Goal: Information Seeking & Learning: Learn about a topic

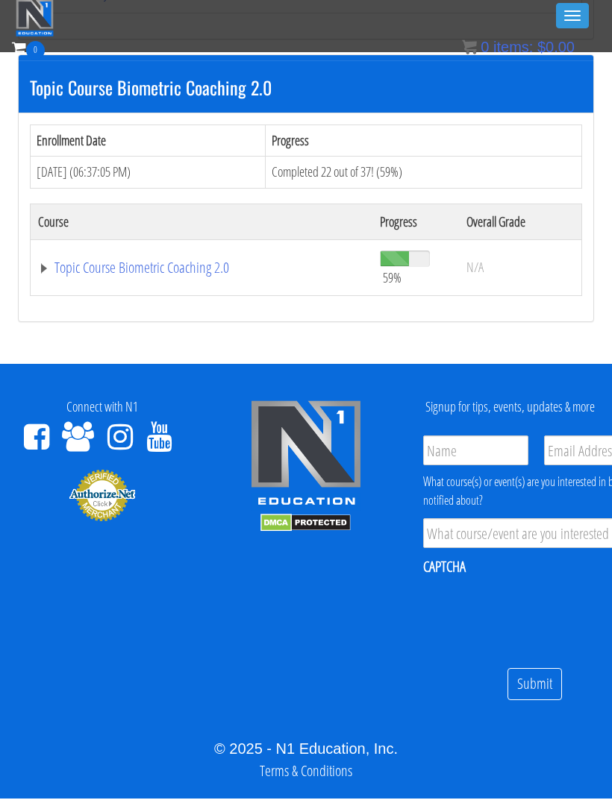
scroll to position [1268, 0]
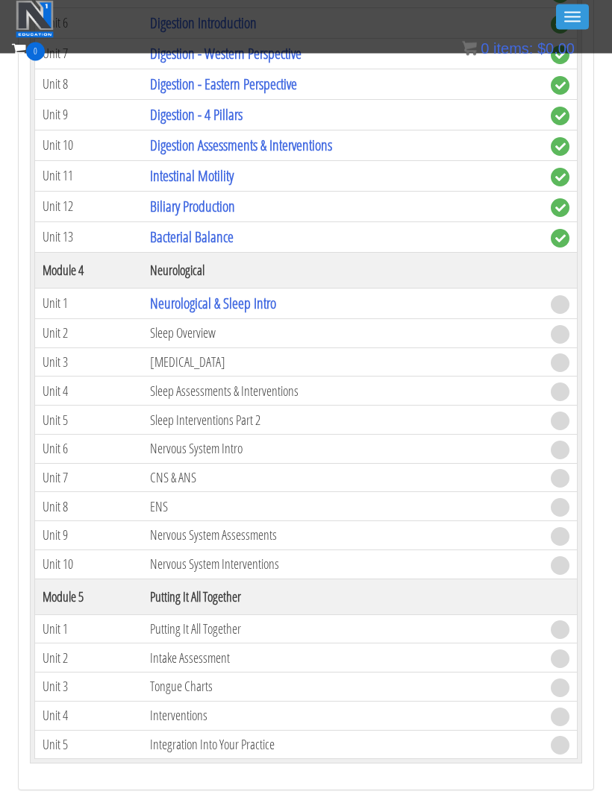
scroll to position [2129, 0]
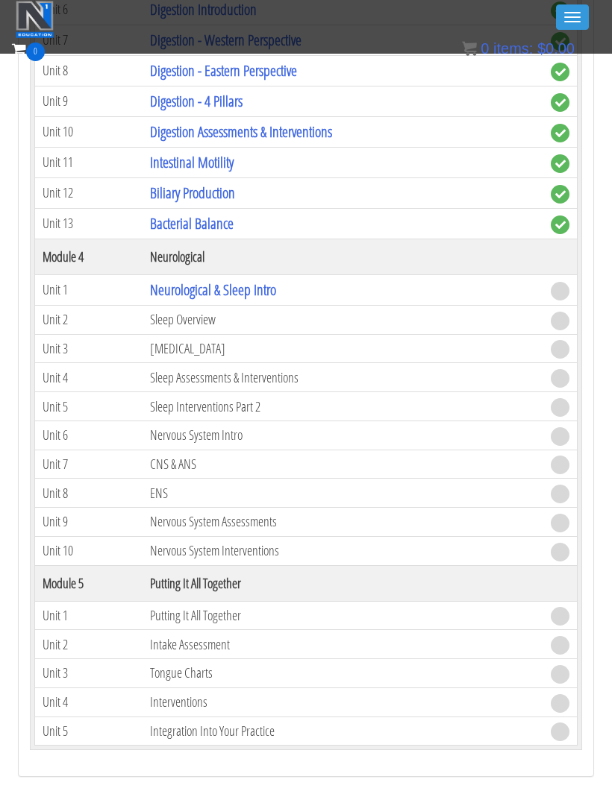
click at [189, 280] on link "Neurological & Sleep Intro" at bounding box center [213, 290] width 126 height 20
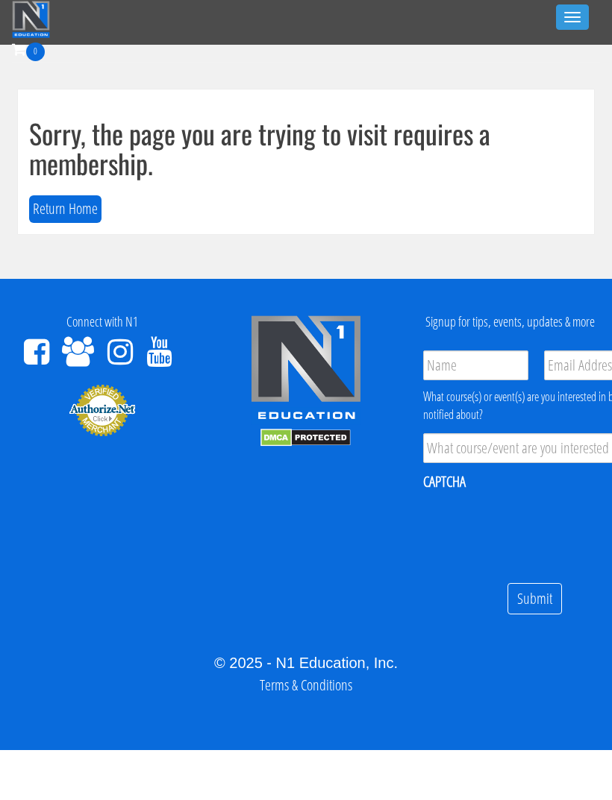
click at [580, 7] on button "Toggle navigation" at bounding box center [572, 16] width 33 height 25
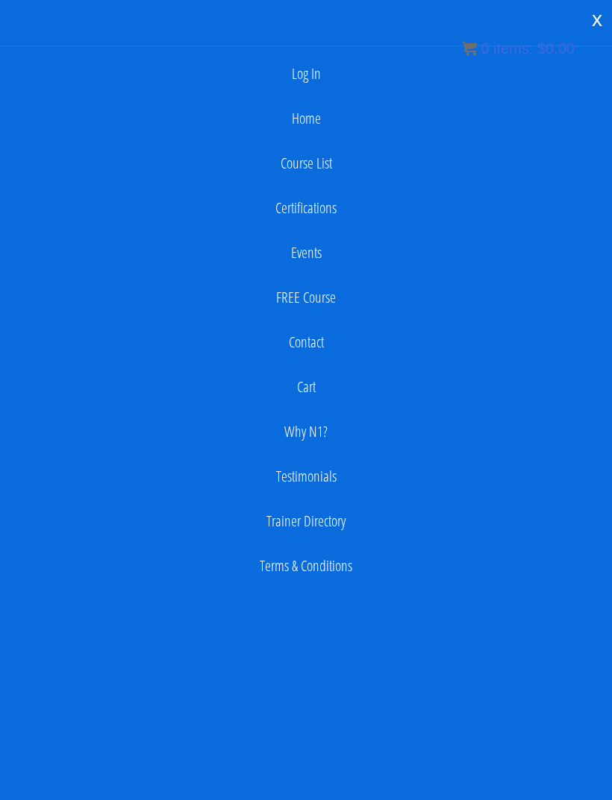
click at [331, 69] on link "Log In" at bounding box center [305, 74] width 597 height 30
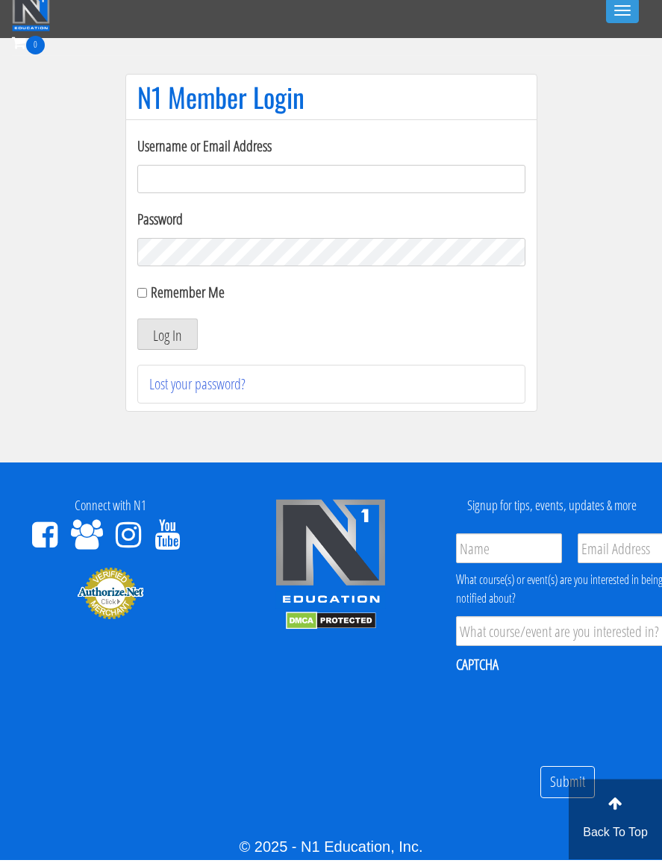
type input "[EMAIL_ADDRESS][DOMAIN_NAME]"
click at [166, 334] on button "Log In" at bounding box center [167, 340] width 60 height 31
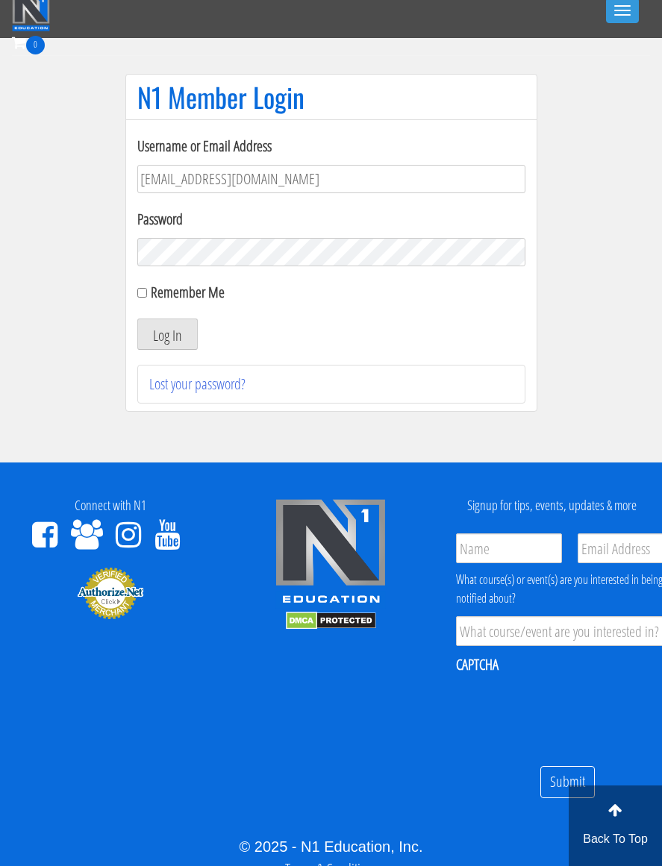
click at [167, 333] on button "Log In" at bounding box center [167, 333] width 60 height 31
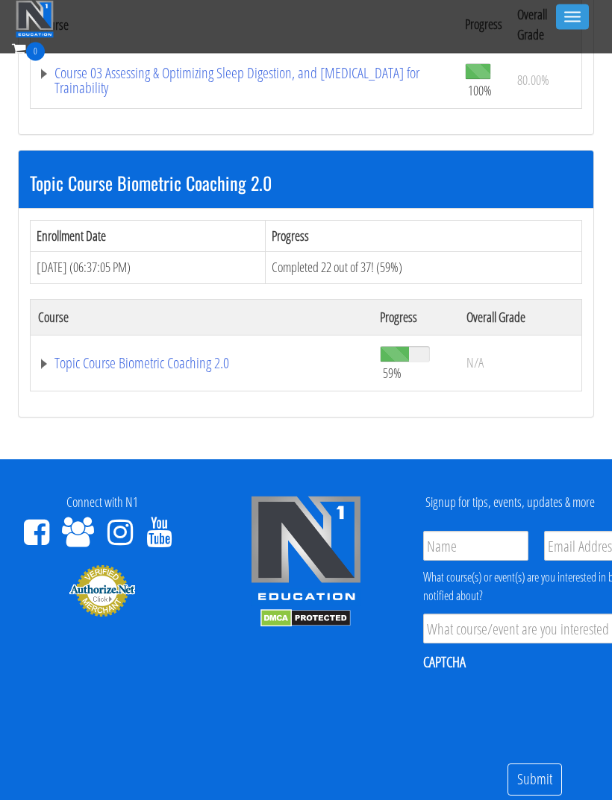
scroll to position [1192, 0]
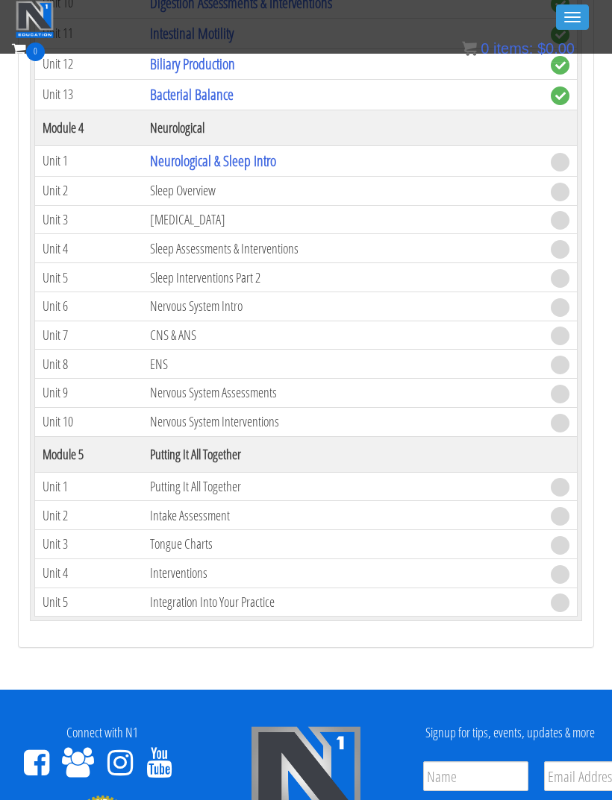
scroll to position [2252, 0]
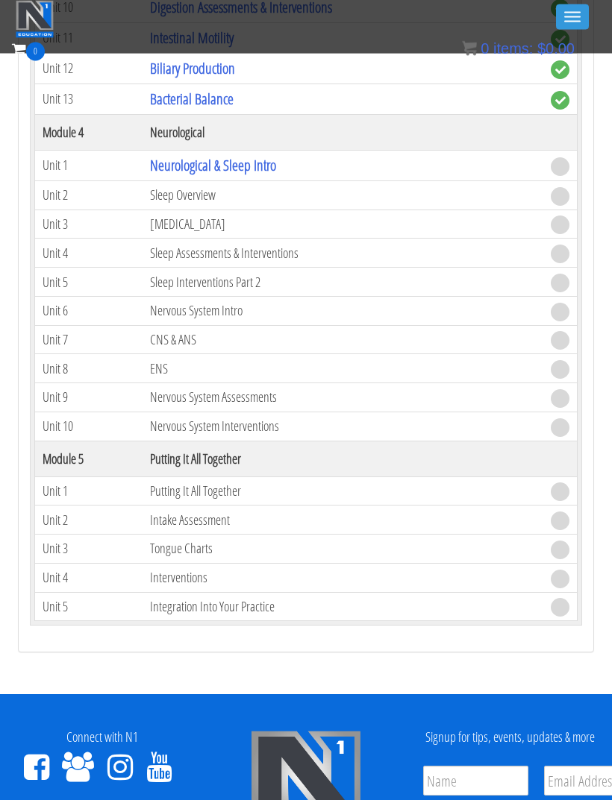
click at [178, 156] on link "Neurological & Sleep Intro" at bounding box center [213, 166] width 126 height 20
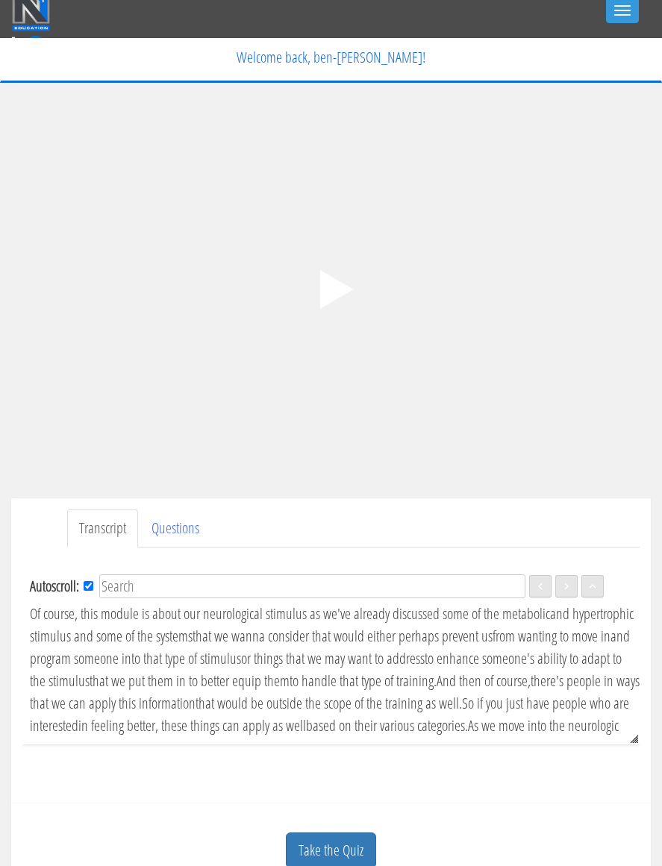
click at [333, 296] on polygon at bounding box center [336, 289] width 34 height 39
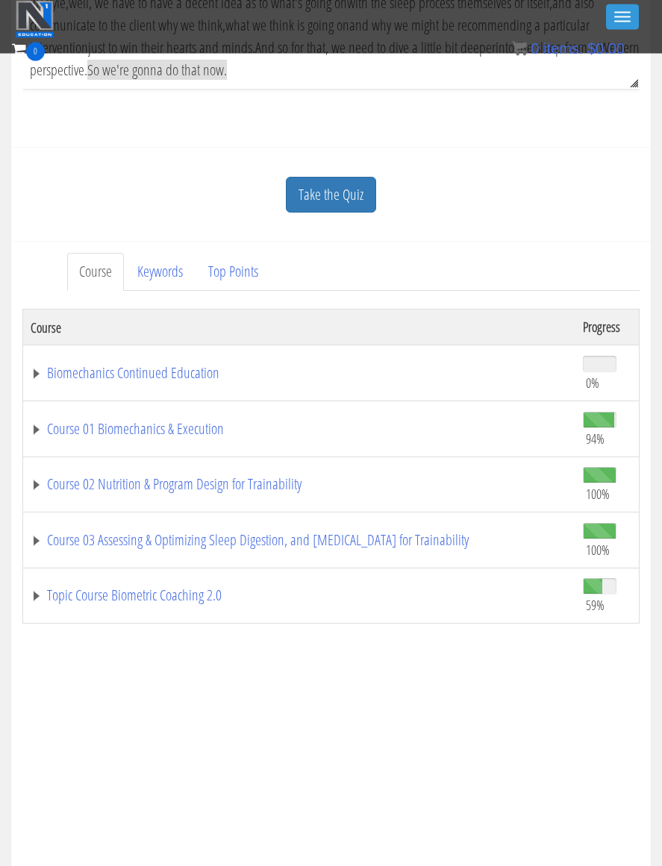
scroll to position [618, 0]
click at [357, 194] on link "Take the Quiz" at bounding box center [331, 194] width 90 height 37
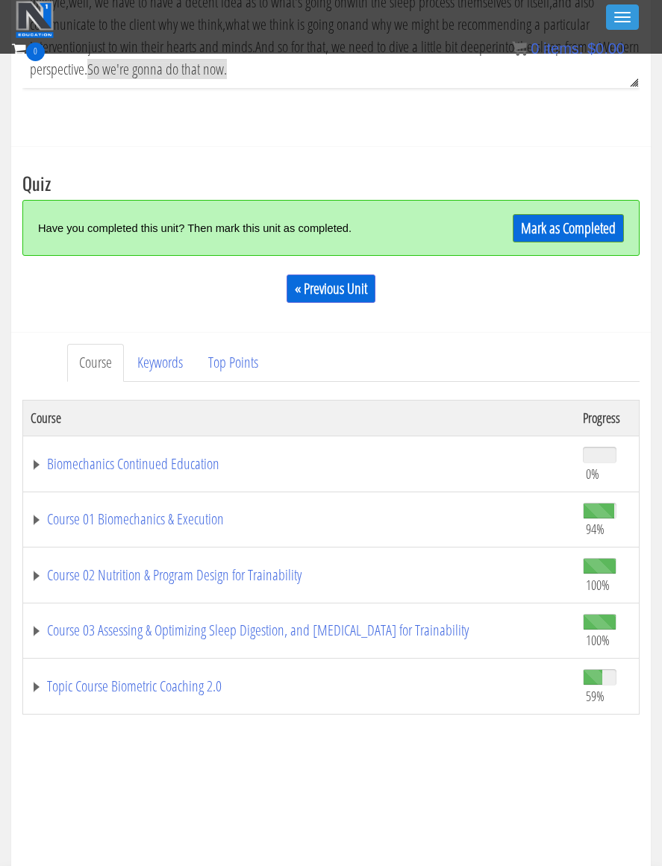
click at [597, 220] on link "Mark as Completed" at bounding box center [567, 228] width 111 height 28
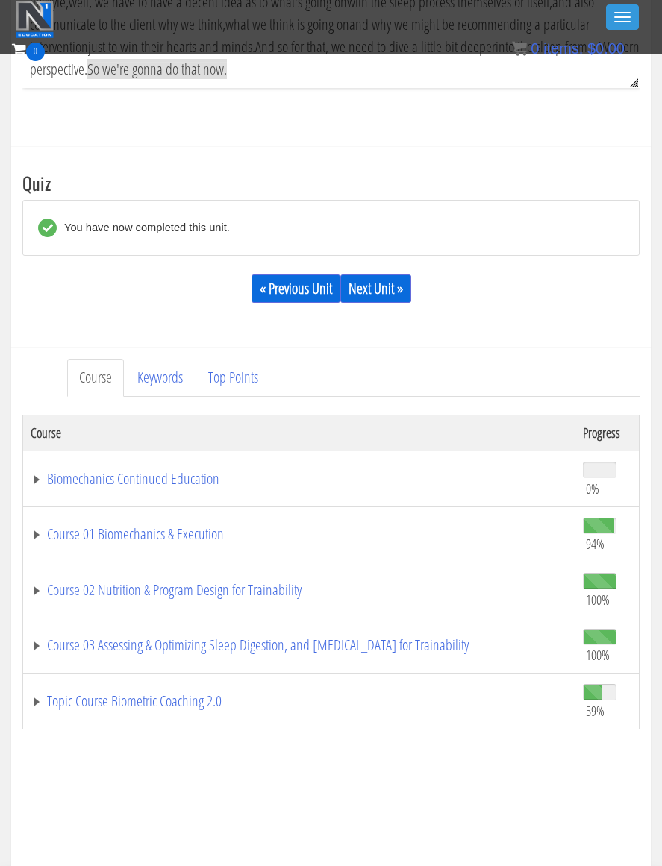
click at [396, 283] on link "Next Unit »" at bounding box center [375, 288] width 71 height 28
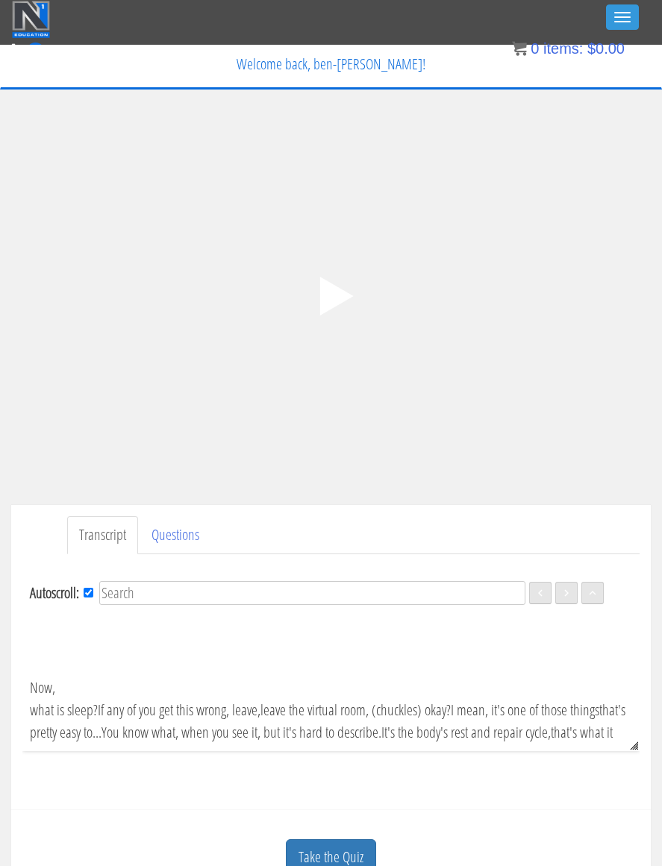
click at [339, 309] on icon ".fp-color-play{opacity:0.65;}.controlbutton{fill:#fff;}" at bounding box center [331, 296] width 94 height 94
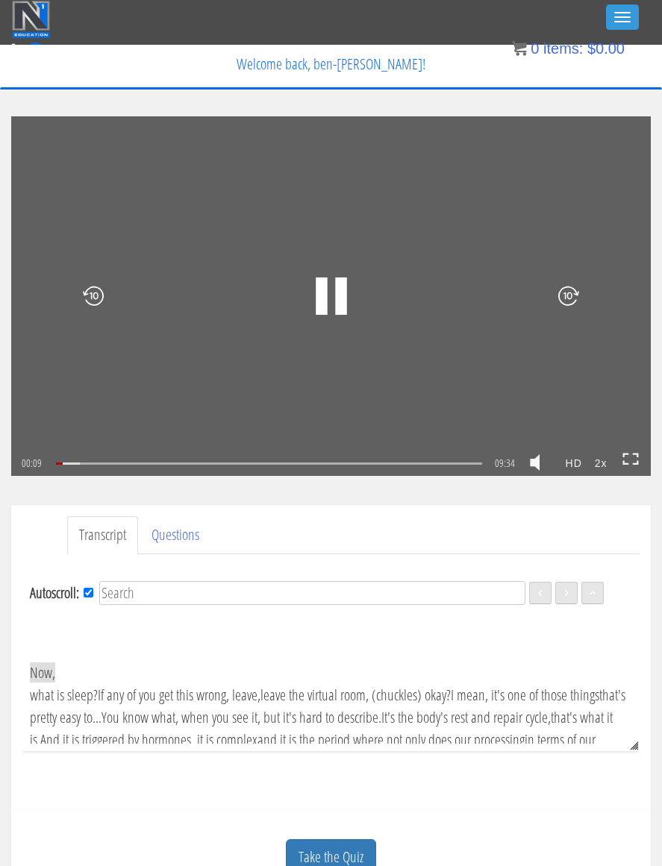
scroll to position [21, 0]
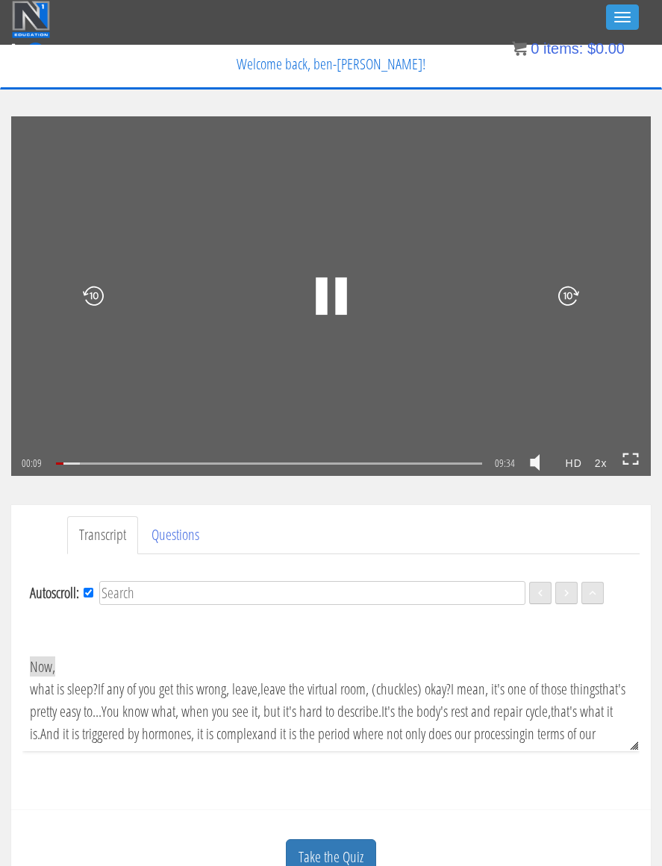
click at [611, 465] on link at bounding box center [630, 463] width 16 height 22
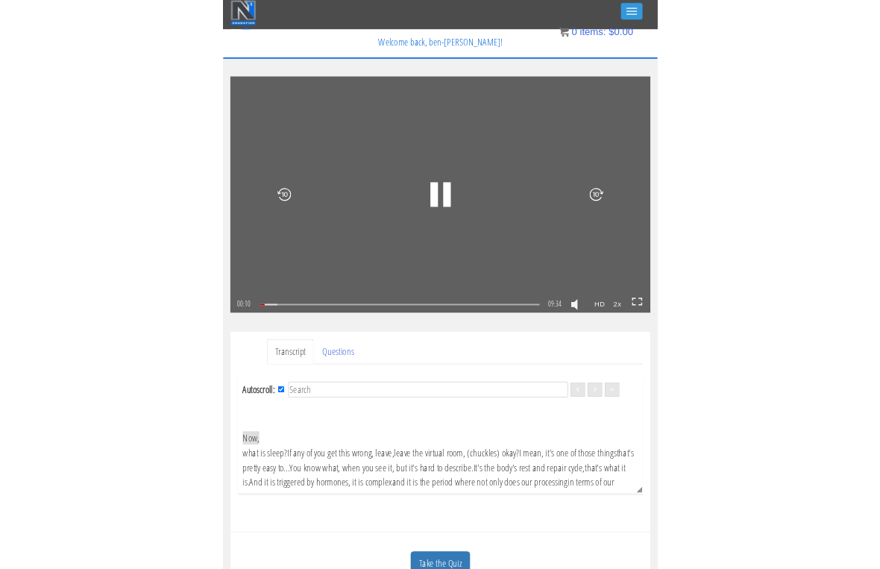
scroll to position [18, 0]
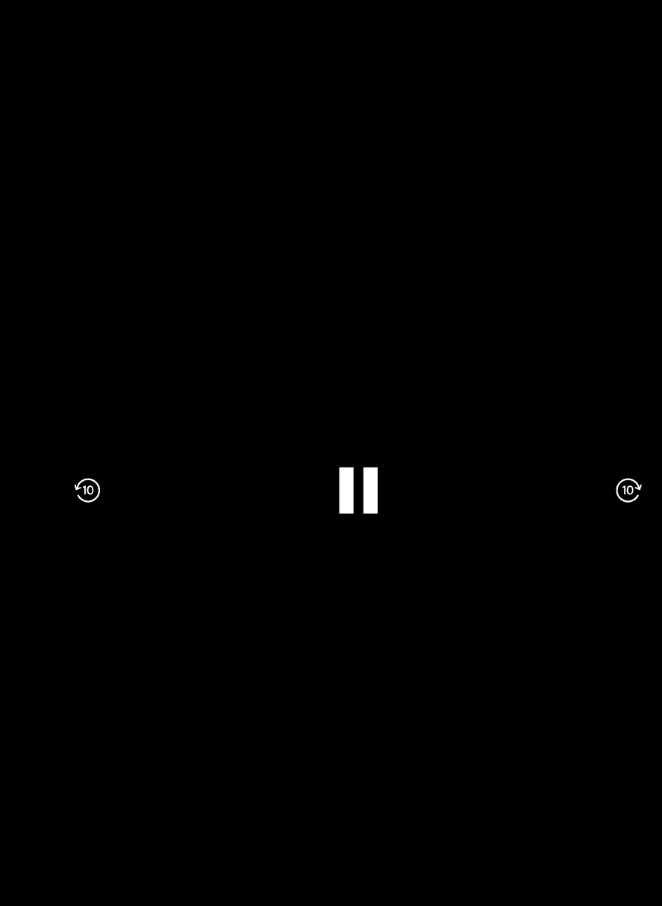
click at [405, 321] on div ".a{fill:#000;opacity:0.65;}.b{fill:#fff;opacity:1.0;} .fp-color-play{opacity:0.…" at bounding box center [331, 453] width 662 height 906
click at [399, 325] on div ".a{fill:#000;opacity:0.65;}.b{fill:#fff;opacity:1.0;} .fp-color-play{opacity:0.…" at bounding box center [331, 453] width 662 height 906
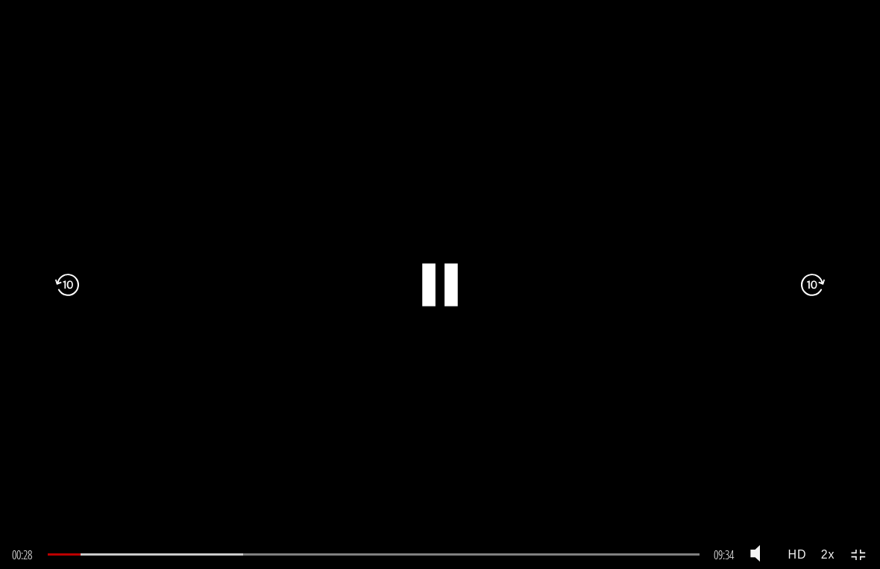
click at [582, 144] on div ".a{fill:#000;opacity:0.65;}.b{fill:#fff;opacity:1.0;} .fp-color-play{opacity:0.…" at bounding box center [440, 284] width 880 height 569
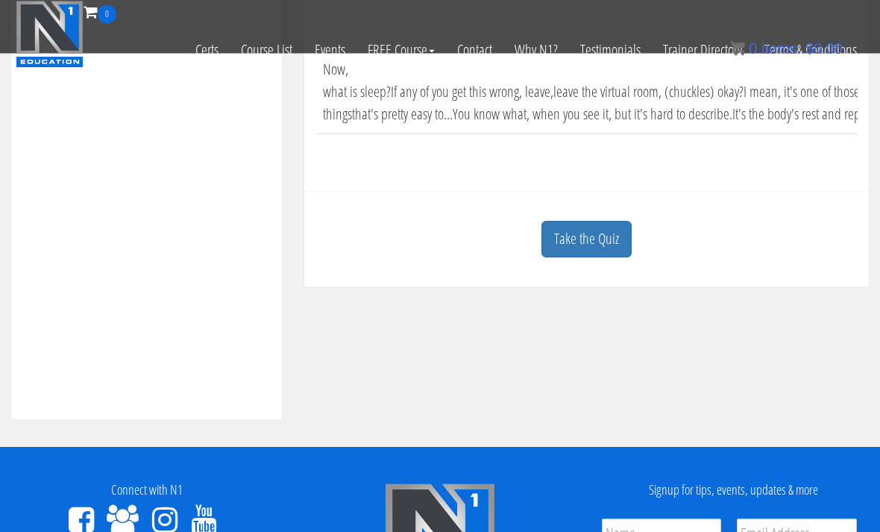
scroll to position [561, 0]
click at [610, 223] on link "Take the Quiz" at bounding box center [586, 239] width 90 height 37
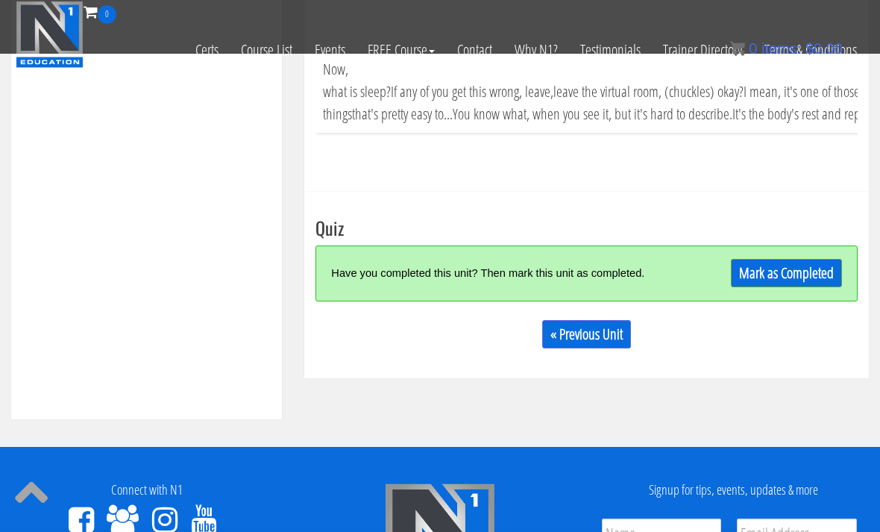
click at [611, 273] on link "Mark as Completed" at bounding box center [786, 273] width 111 height 28
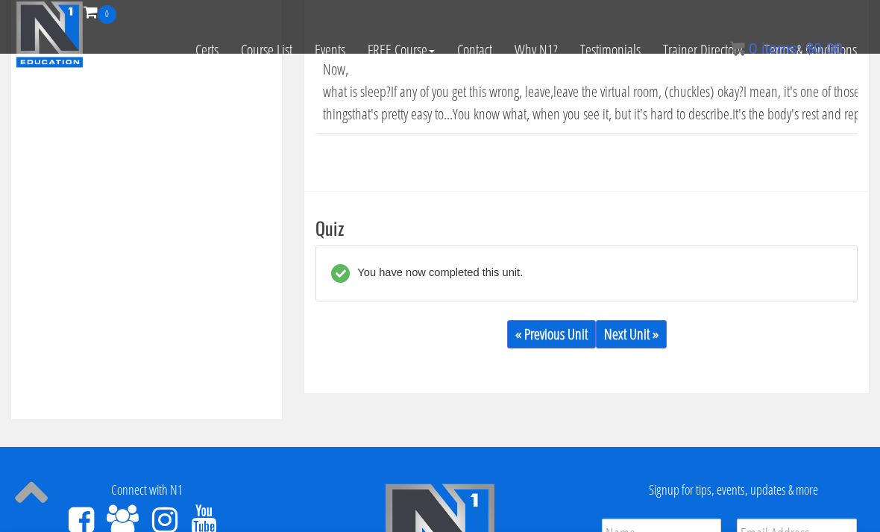
click at [611, 333] on link "Next Unit »" at bounding box center [631, 334] width 71 height 28
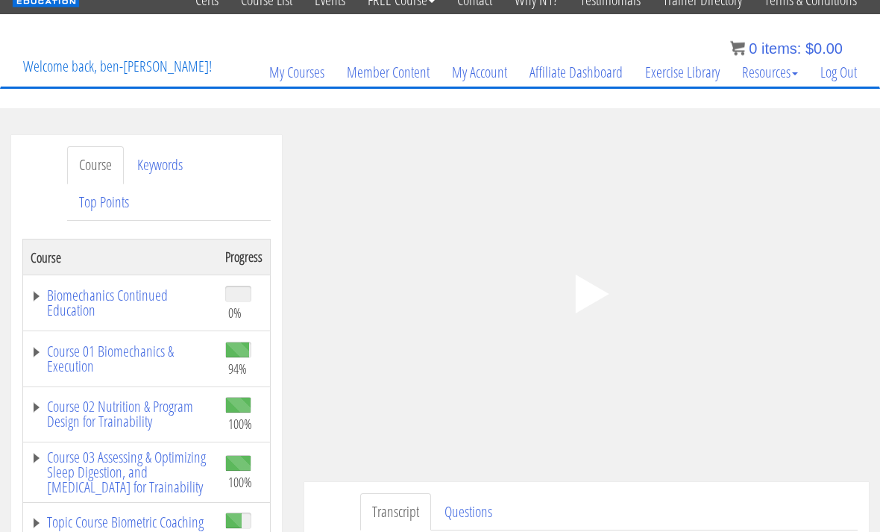
click at [603, 286] on icon ".fp-color-play{opacity:0.65;}.controlbutton{fill:#fff;}" at bounding box center [587, 295] width 94 height 94
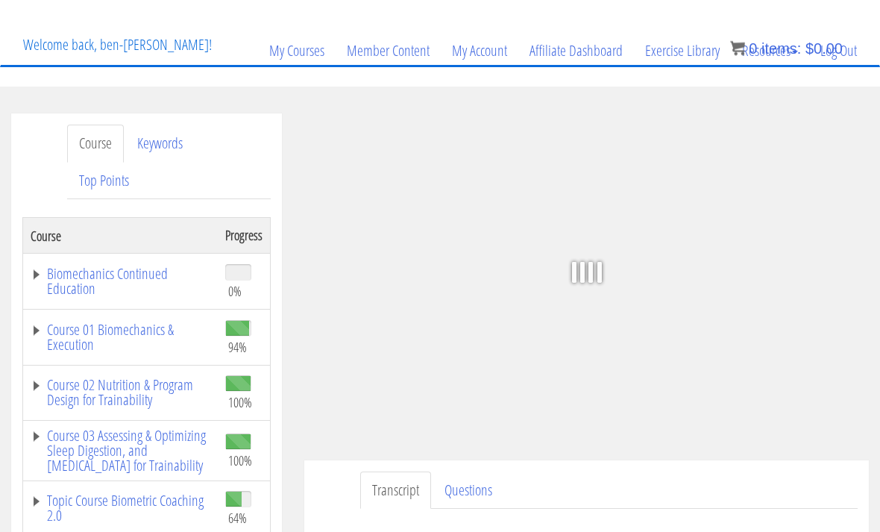
scroll to position [82, 0]
click at [591, 285] on rect at bounding box center [596, 272] width 11 height 37
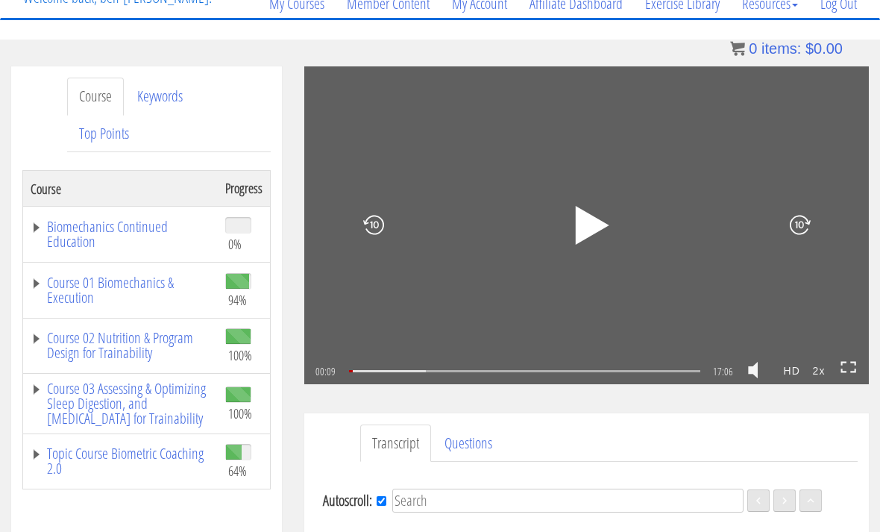
click at [595, 221] on icon ".fp-color-play{opacity:0.65;}.rect{fill:#fff;}" at bounding box center [587, 225] width 50 height 50
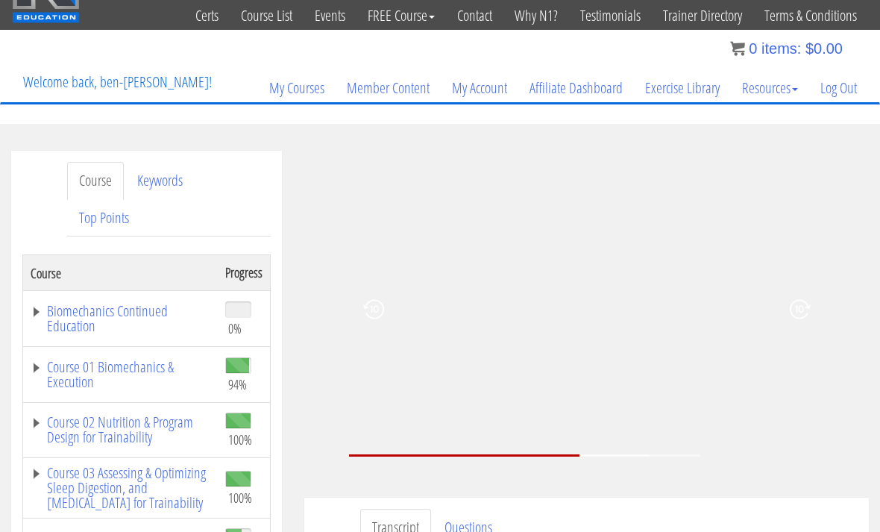
scroll to position [2171, 0]
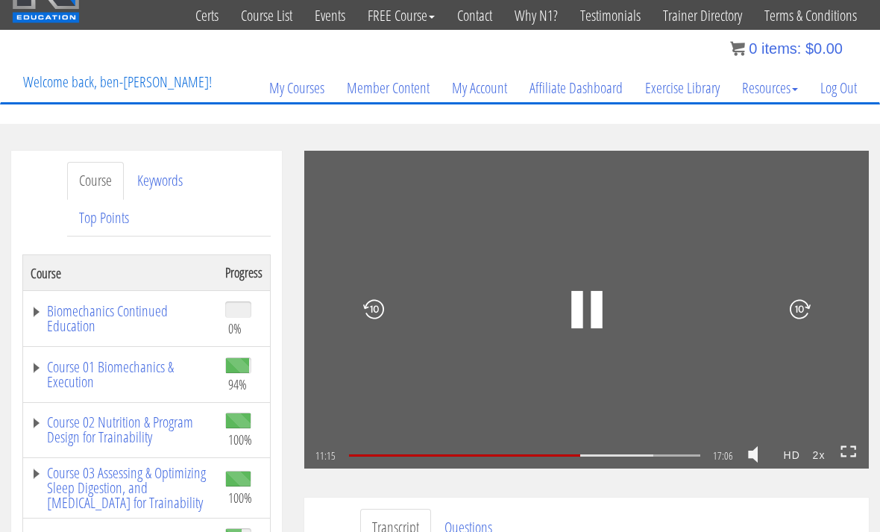
click at [838, 452] on div "11:15 17:06 05:51 CC HD 2x" at bounding box center [586, 455] width 565 height 25
click at [850, 458] on icon at bounding box center [849, 451] width 16 height 13
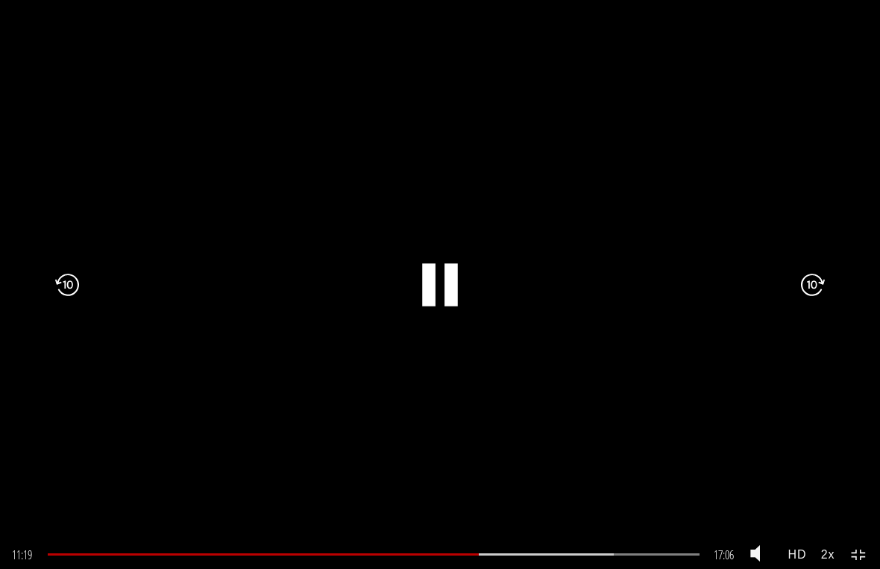
scroll to position [0, 0]
click at [828, 432] on div at bounding box center [801, 284] width 158 height 307
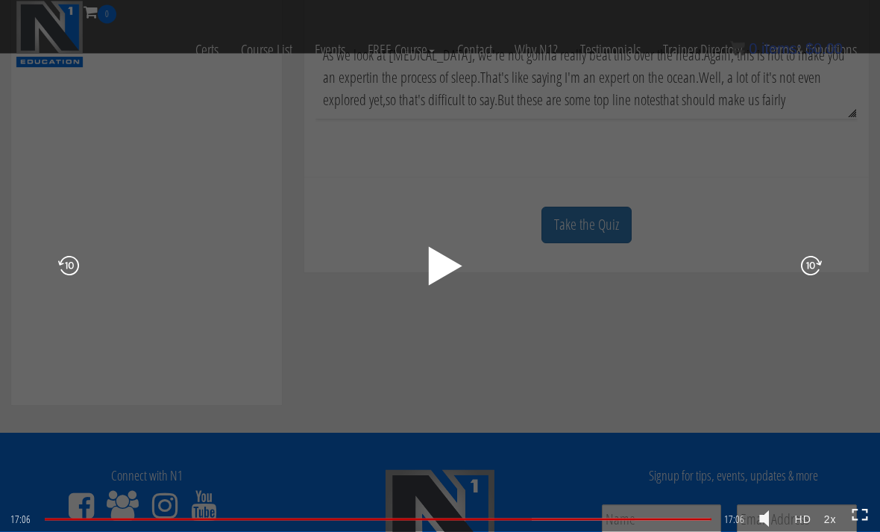
scroll to position [575, 0]
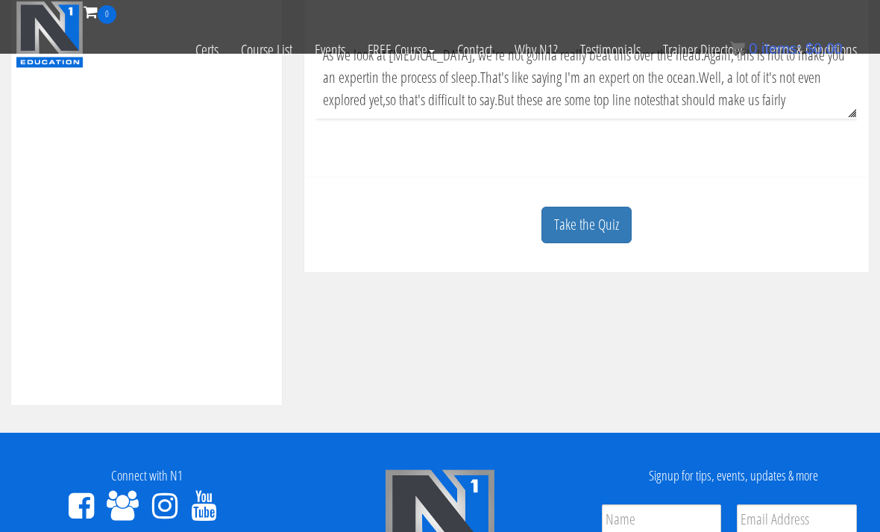
click at [589, 216] on link "Take the Quiz" at bounding box center [586, 225] width 90 height 37
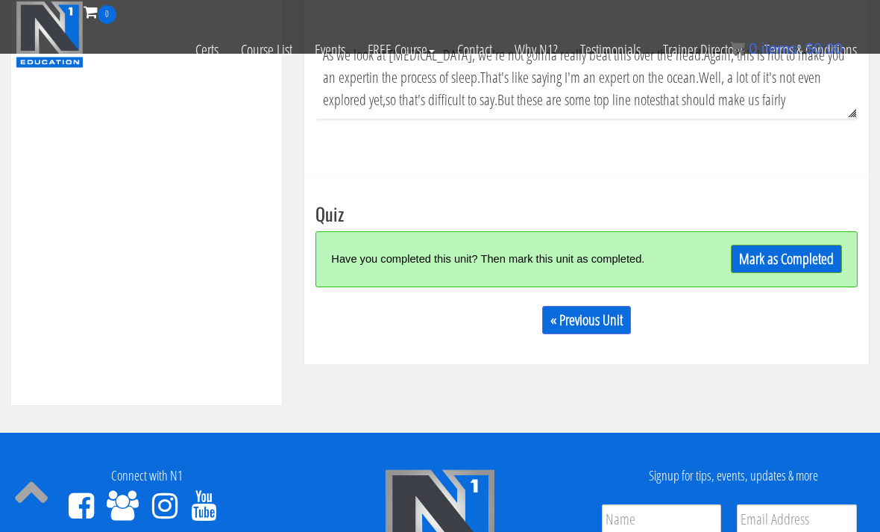
click at [773, 260] on link "Mark as Completed" at bounding box center [786, 259] width 111 height 28
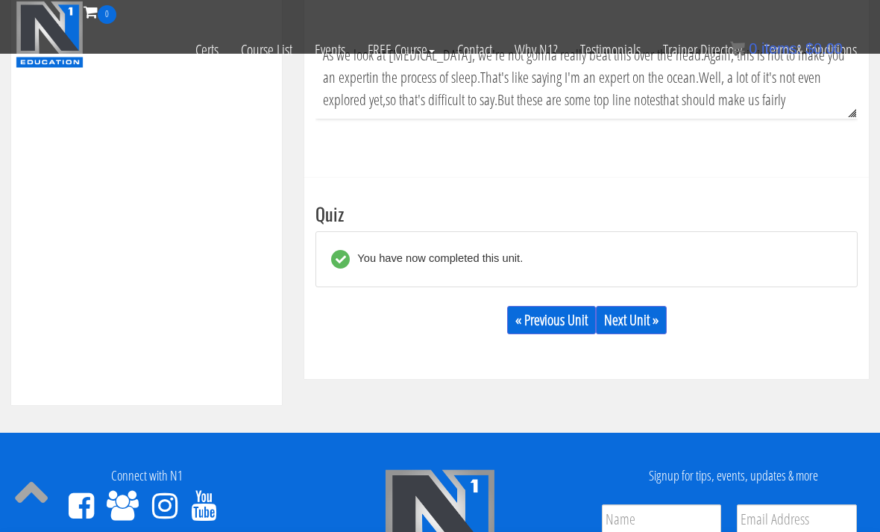
click at [641, 307] on link "Next Unit »" at bounding box center [631, 320] width 71 height 28
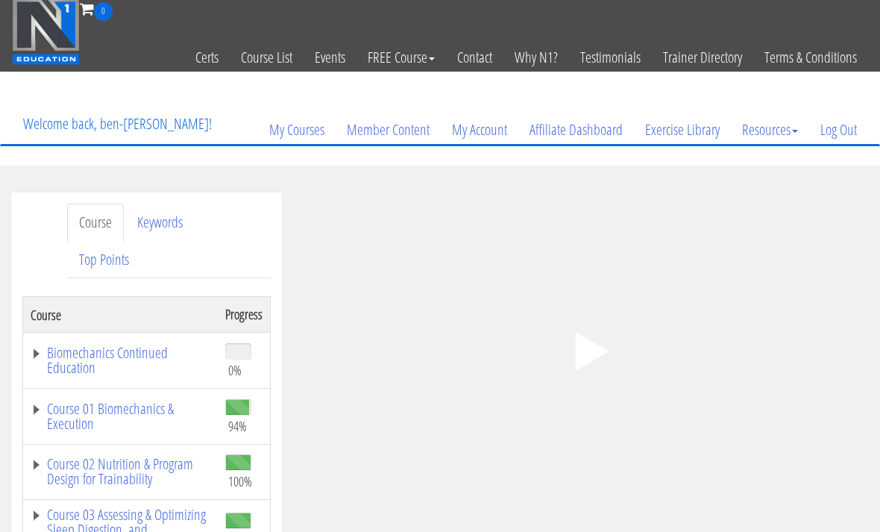
scroll to position [25, 0]
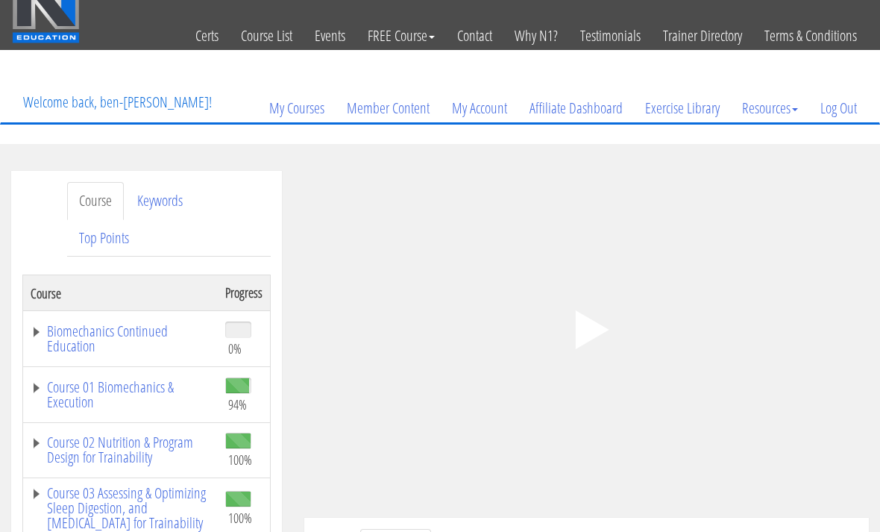
click at [580, 321] on polygon at bounding box center [592, 329] width 34 height 39
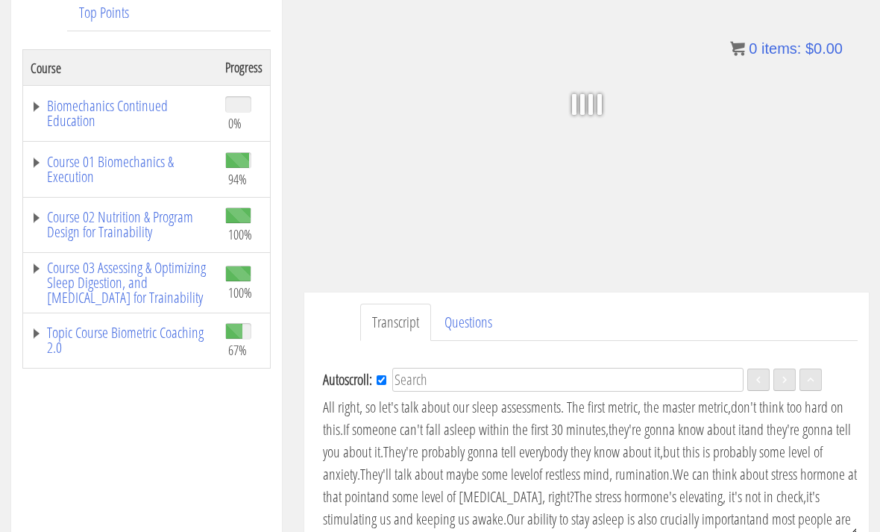
scroll to position [248, 0]
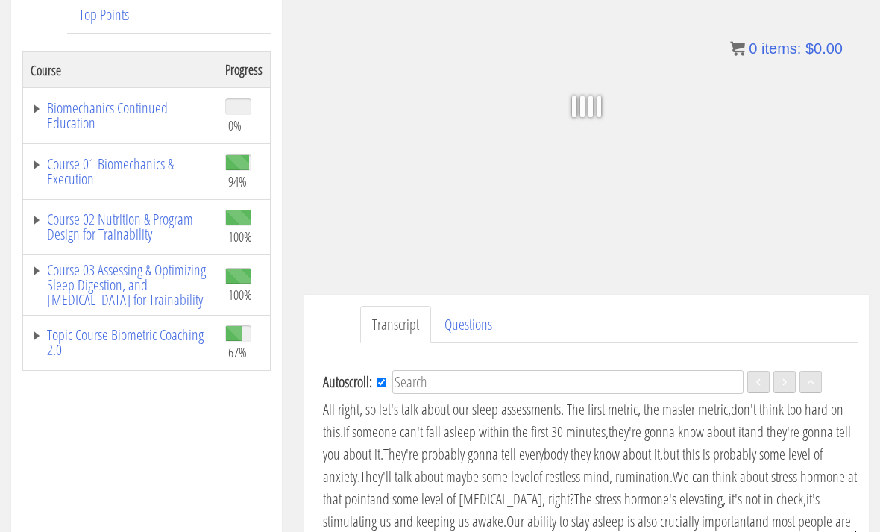
click at [134, 345] on link "Topic Course Biometric Coaching 2.0" at bounding box center [121, 342] width 180 height 30
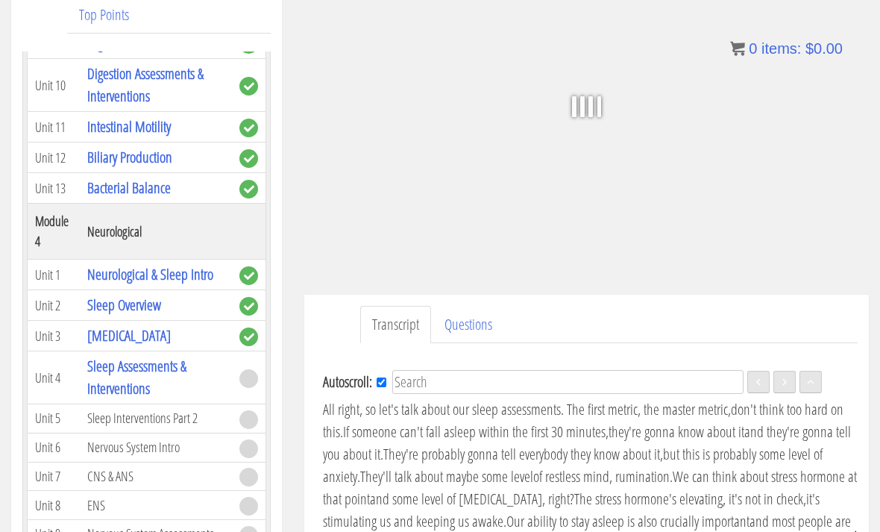
scroll to position [1281, 0]
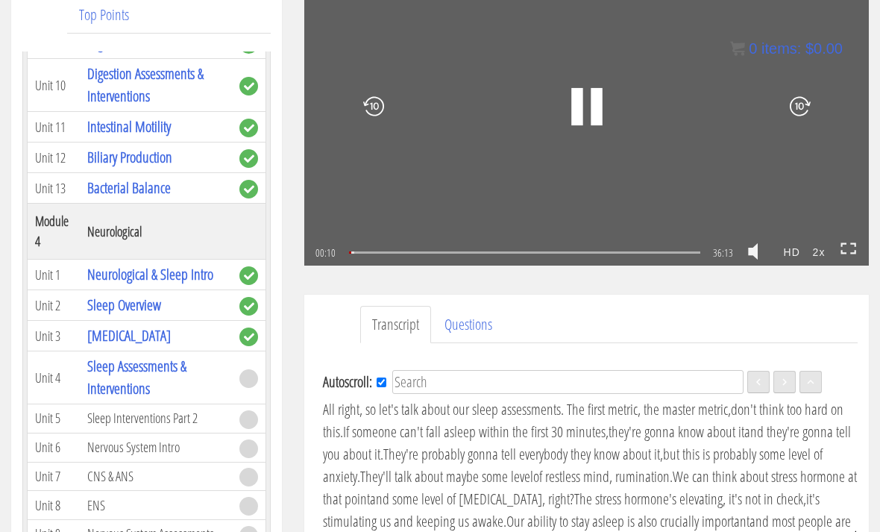
click at [858, 243] on div "00:10 36:13 36:04 CC HD 2x" at bounding box center [586, 252] width 565 height 25
click at [848, 245] on icon at bounding box center [849, 248] width 16 height 13
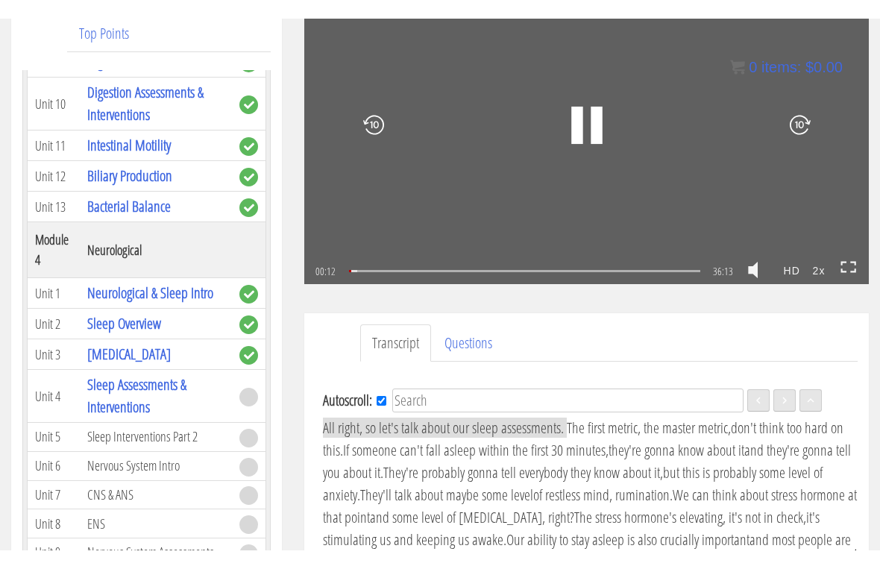
scroll to position [18, 0]
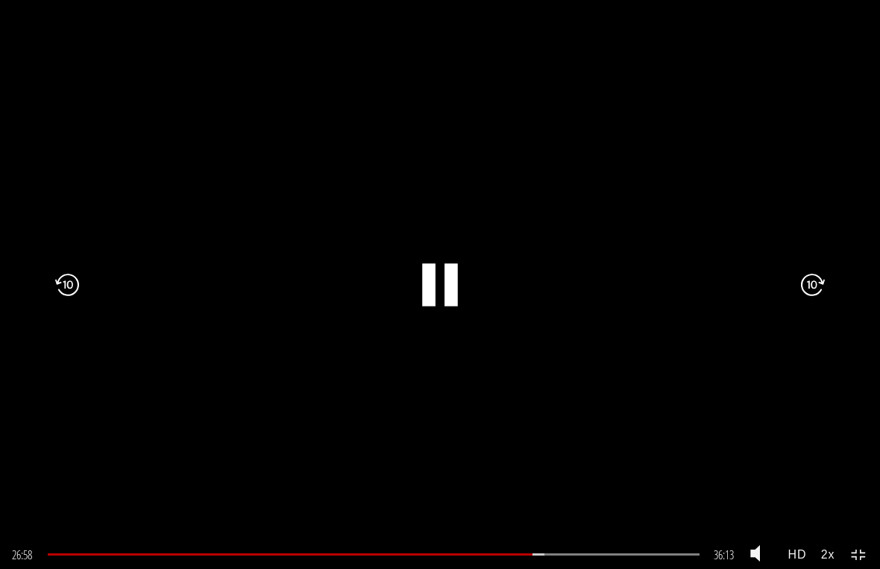
click at [641, 201] on div ".a{fill:#000;opacity:0.65;}.b{fill:#fff;opacity:1.0;} .fp-color-play{opacity:0.…" at bounding box center [440, 284] width 880 height 569
click at [663, 178] on div ".a{fill:#000;opacity:0.65;}.b{fill:#fff;opacity:1.0;} .fp-color-play{opacity:0.…" at bounding box center [440, 284] width 880 height 569
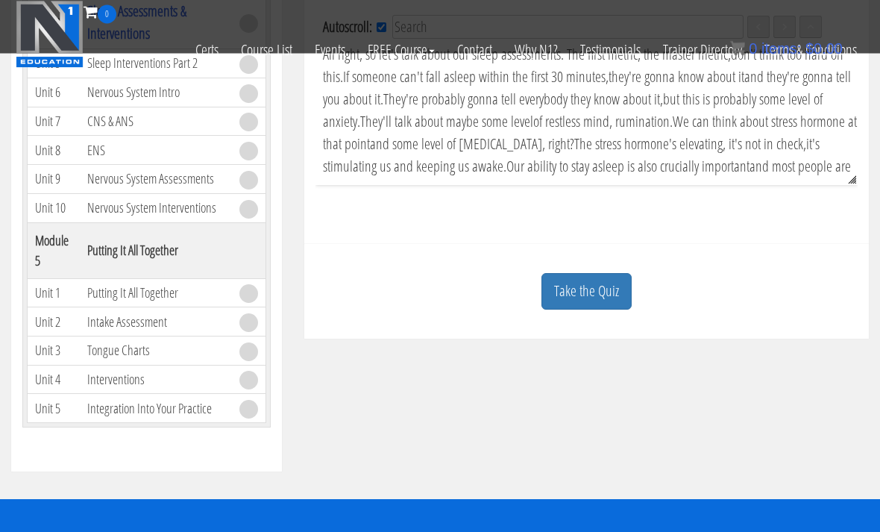
scroll to position [509, 0]
click at [606, 292] on link "Take the Quiz" at bounding box center [586, 291] width 90 height 37
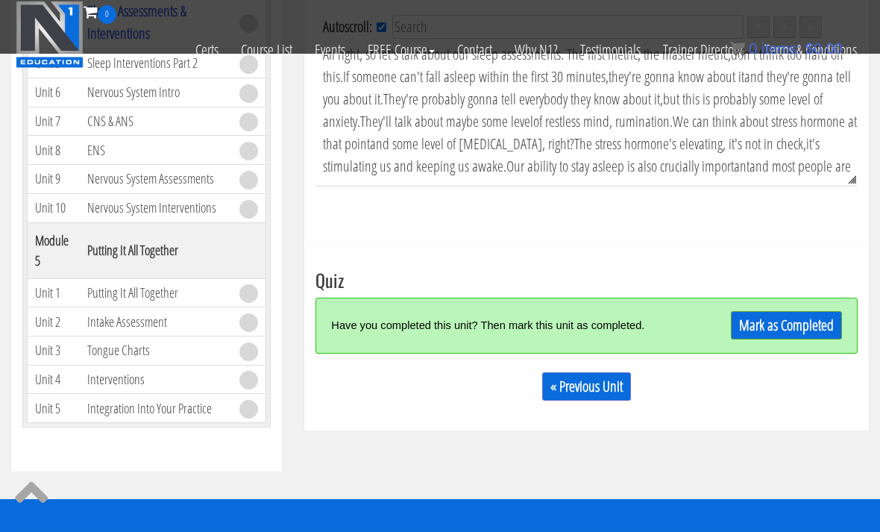
click at [774, 327] on link "Mark as Completed" at bounding box center [786, 325] width 111 height 28
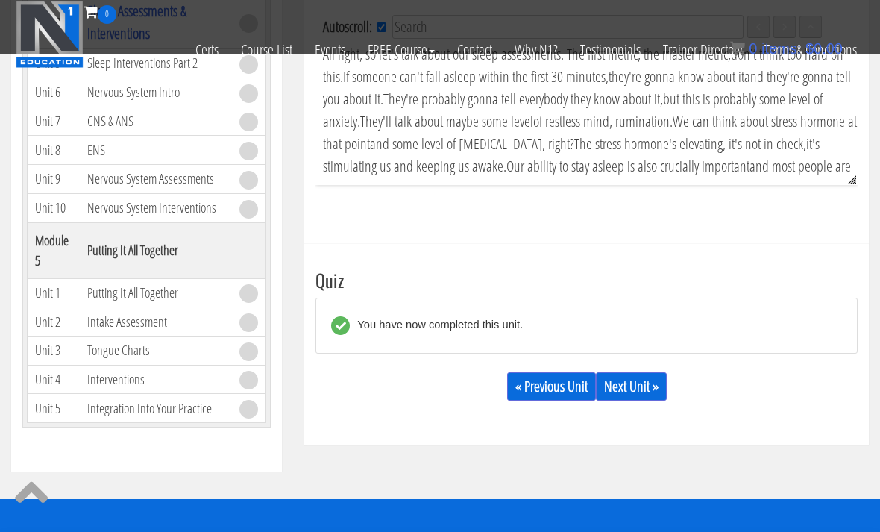
click at [644, 395] on link "Next Unit »" at bounding box center [631, 386] width 71 height 28
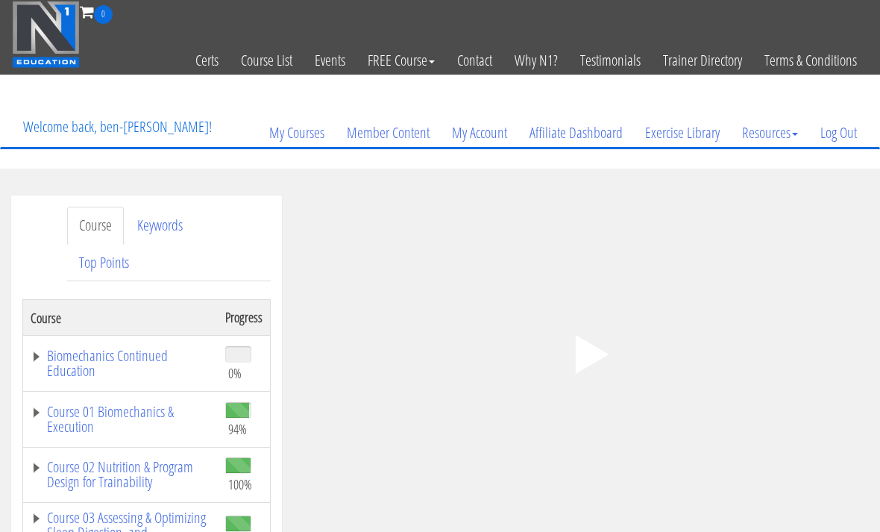
click at [600, 346] on icon ".fp-color-play{opacity:0.65;}.controlbutton{fill:#fff;}" at bounding box center [587, 354] width 94 height 94
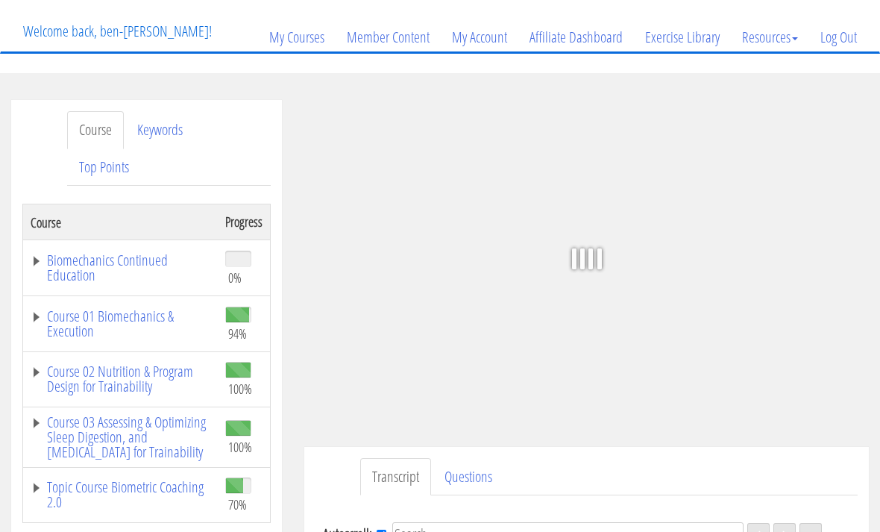
scroll to position [98, 0]
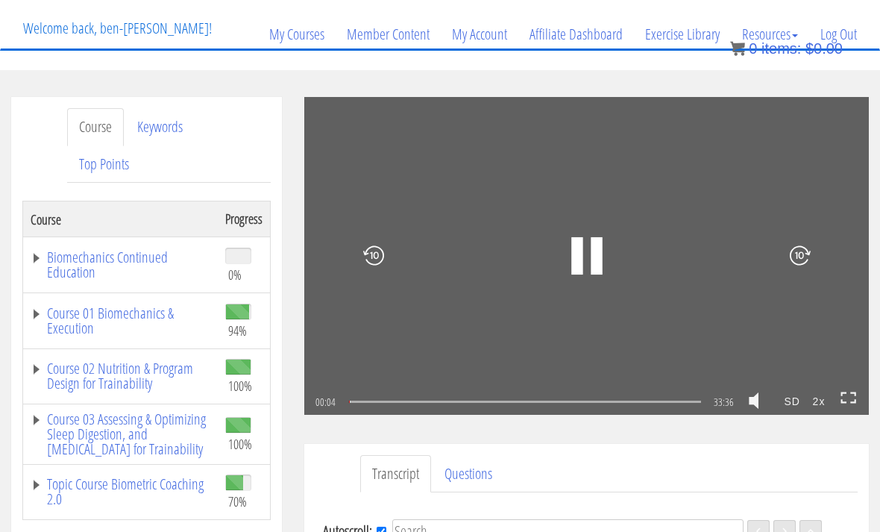
click at [847, 392] on icon at bounding box center [849, 398] width 16 height 13
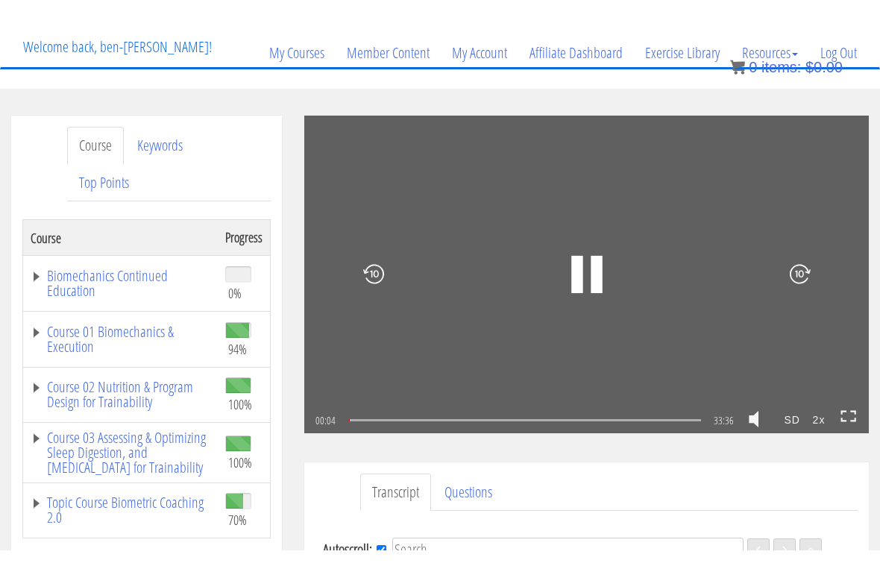
scroll to position [18, 0]
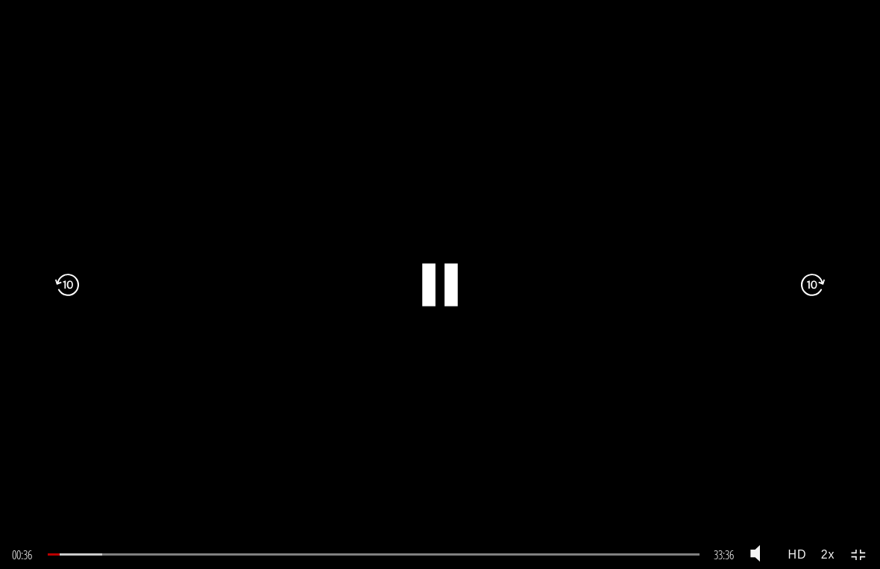
click at [688, 233] on div ".a{fill:#000;opacity:0.65;}.b{fill:#fff;opacity:1.0;} .fp-color-play{opacity:0.…" at bounding box center [440, 284] width 880 height 569
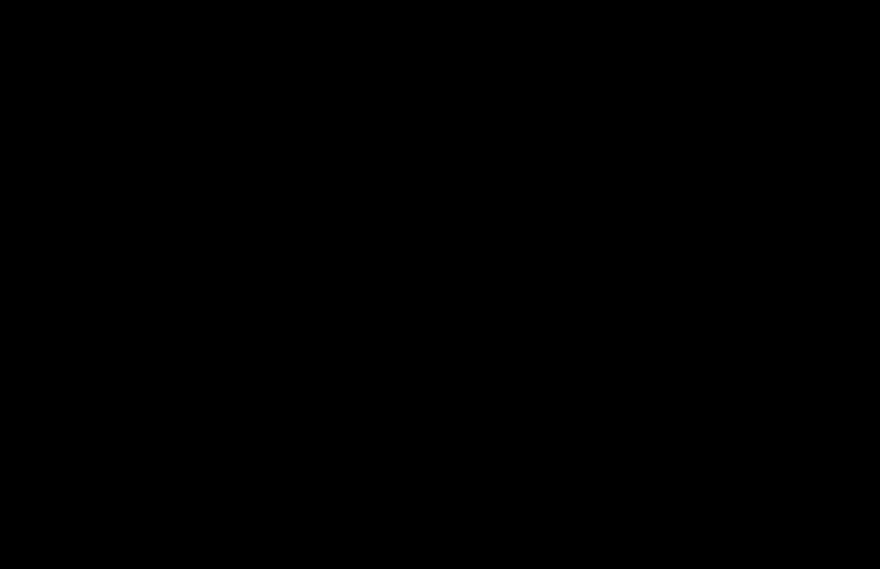
click at [436, 251] on icon ".fp-color-play{opacity:0.65;}.rect{fill:#fff;}" at bounding box center [439, 284] width 107 height 107
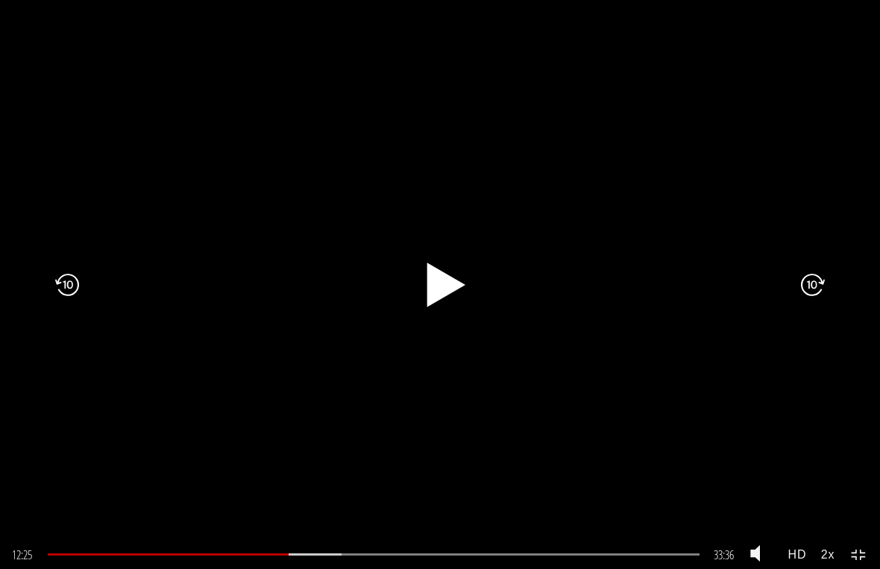
click at [430, 275] on icon ".fp-color-play{opacity:0.65;}.rect{fill:#fff;}" at bounding box center [440, 284] width 57 height 57
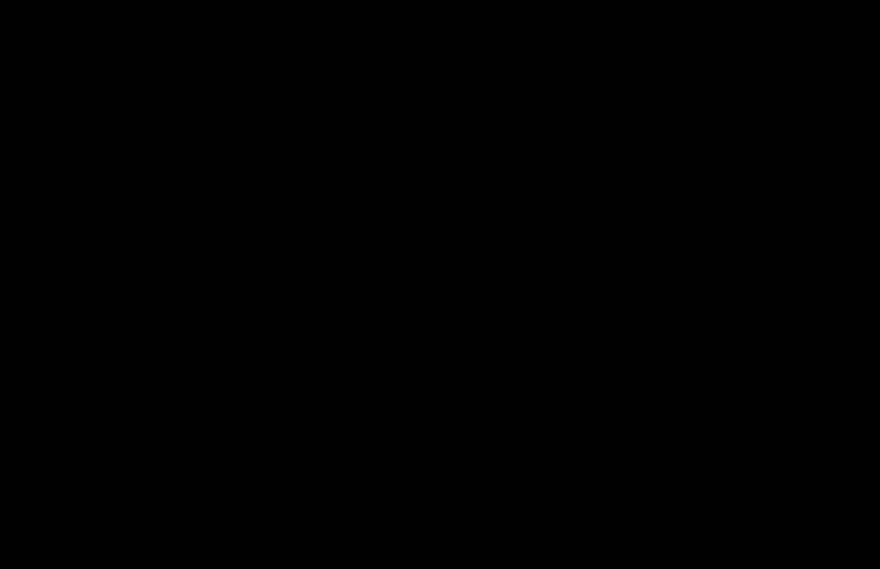
click at [460, 274] on icon ".fp-color-play{opacity:0.65;}.rect{fill:#fff;}" at bounding box center [439, 284] width 107 height 107
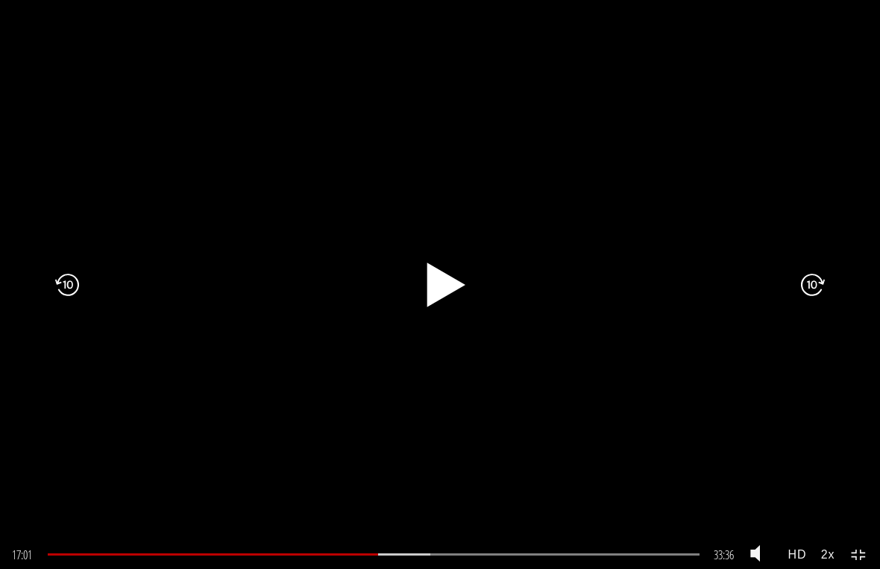
click at [434, 278] on rect at bounding box center [433, 284] width 7 height 23
click at [624, 188] on div ".a{fill:#000;opacity:0.65;}.b{fill:#fff;opacity:1.0;} .fp-color-play{opacity:0.…" at bounding box center [440, 284] width 880 height 569
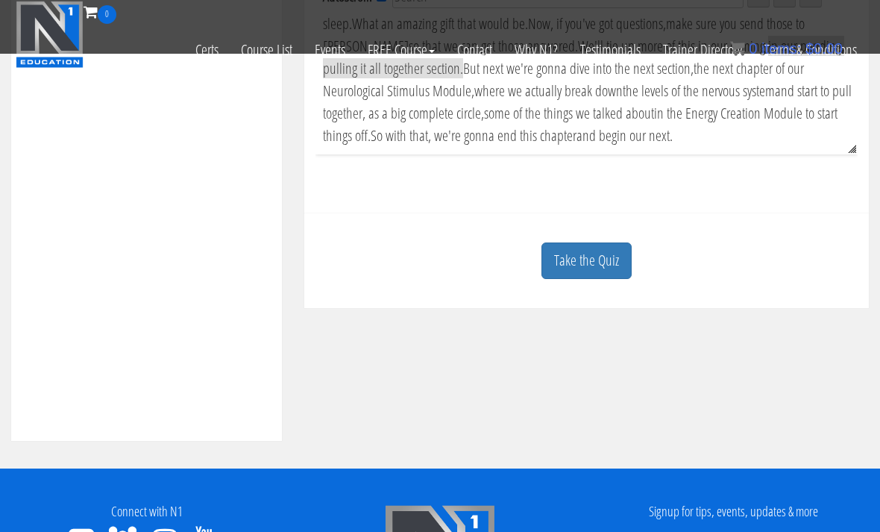
scroll to position [486, 0]
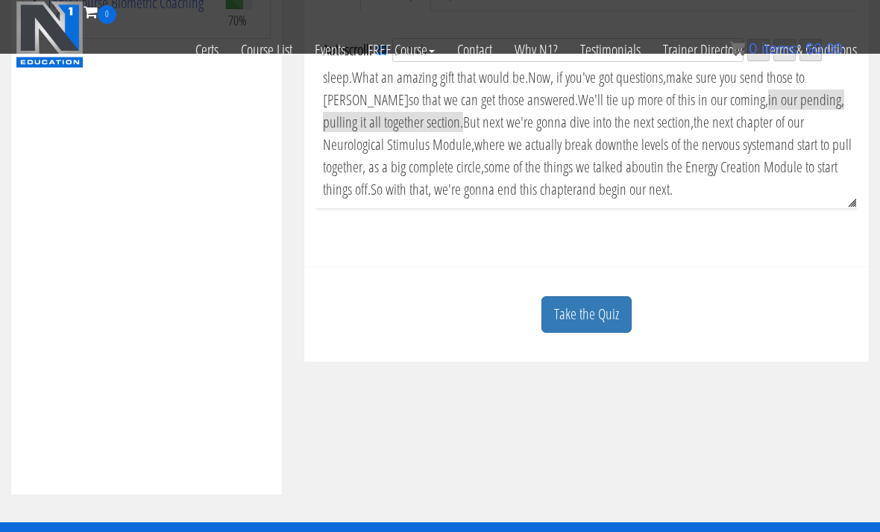
click at [579, 311] on link "Take the Quiz" at bounding box center [586, 314] width 90 height 37
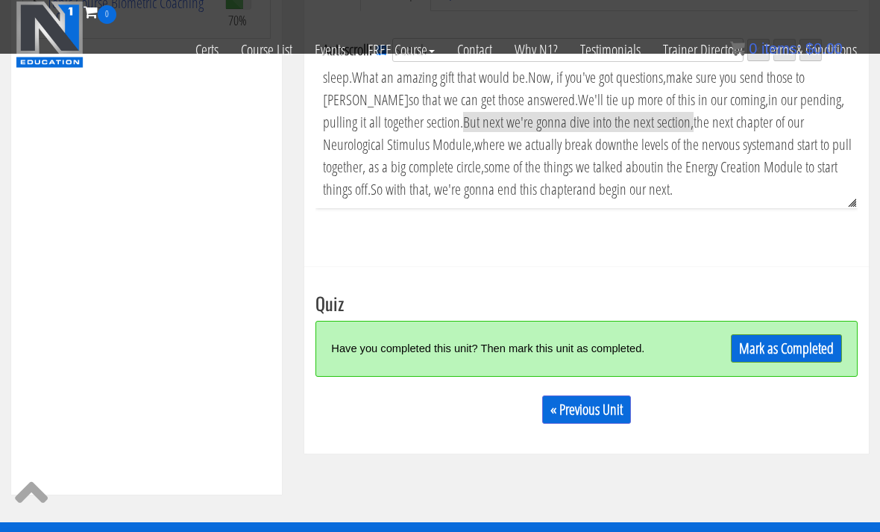
click at [772, 347] on link "Mark as Completed" at bounding box center [786, 348] width 111 height 28
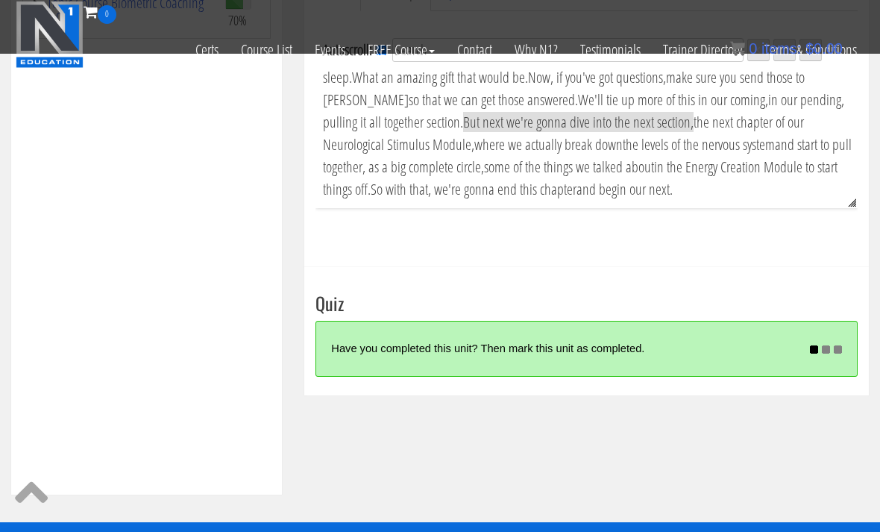
scroll to position [6548, 0]
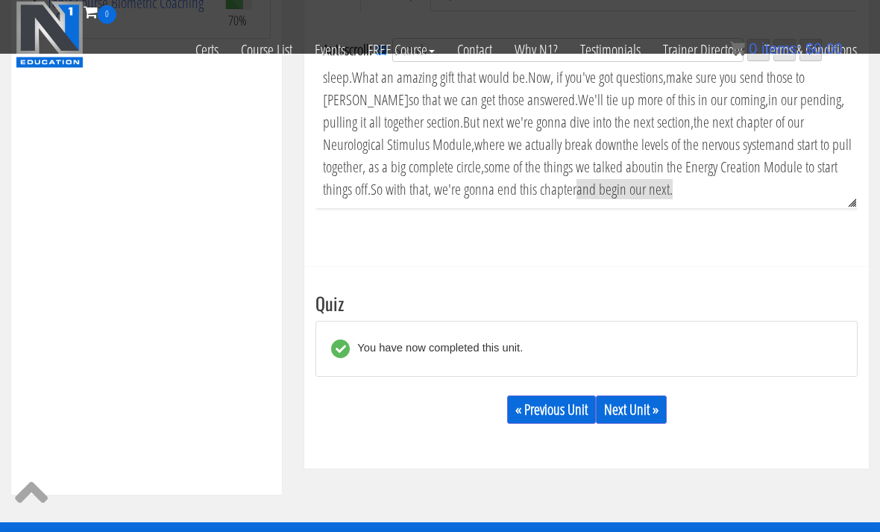
click at [629, 412] on link "Next Unit »" at bounding box center [631, 409] width 71 height 28
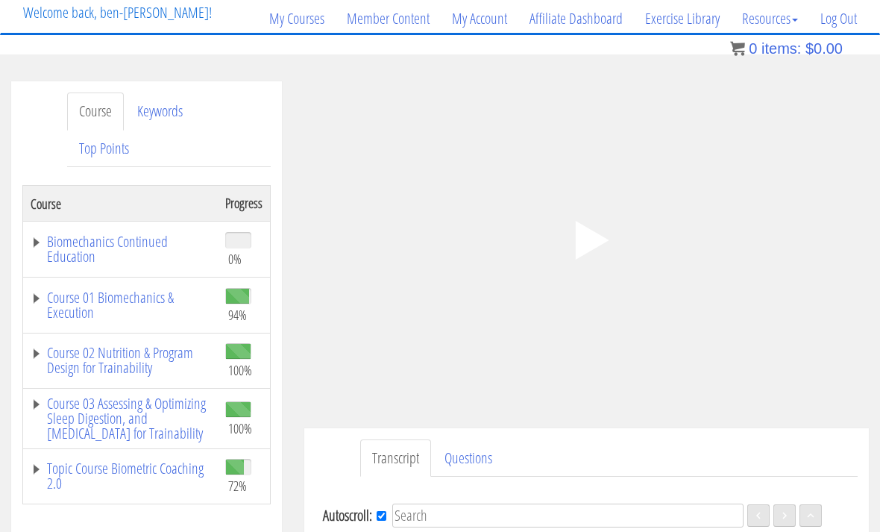
scroll to position [113, 0]
click at [592, 245] on polygon at bounding box center [592, 241] width 34 height 39
click at [590, 213] on icon ".fp-color-play{opacity:0.65;}.rect{fill:#fff;}" at bounding box center [587, 241] width 94 height 94
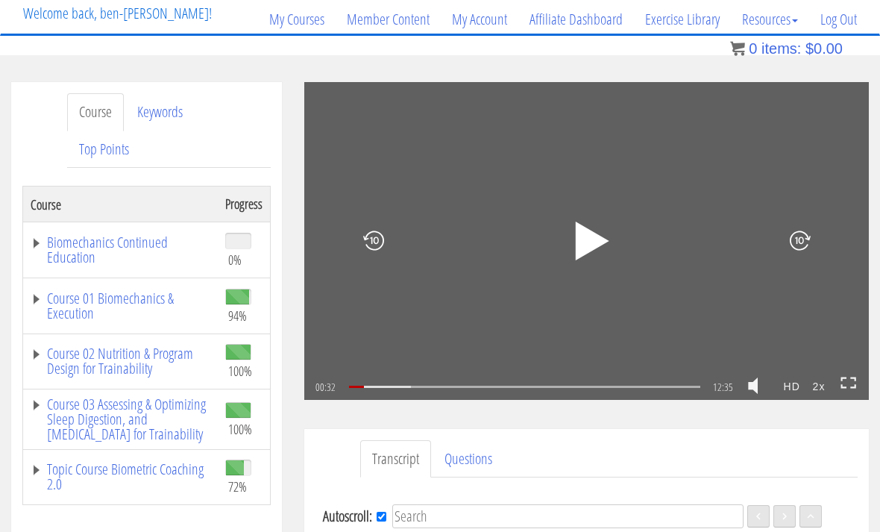
click at [599, 245] on icon ".fp-color-play{opacity:0.65;}.rect{fill:#fff;}" at bounding box center [587, 241] width 50 height 50
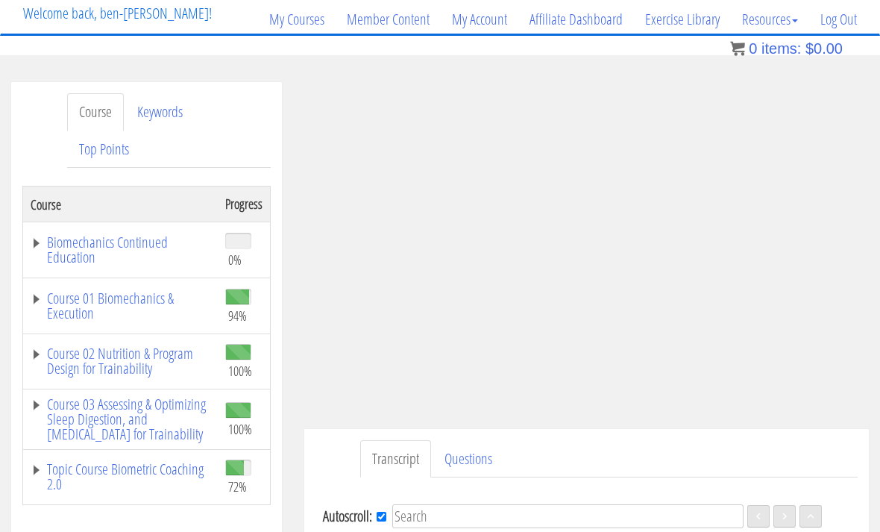
scroll to position [90, 0]
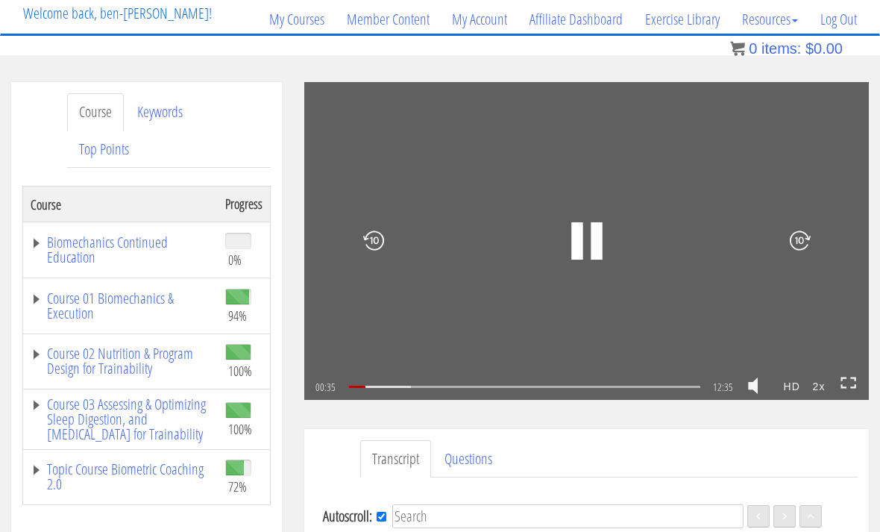
click at [855, 380] on icon at bounding box center [849, 383] width 16 height 13
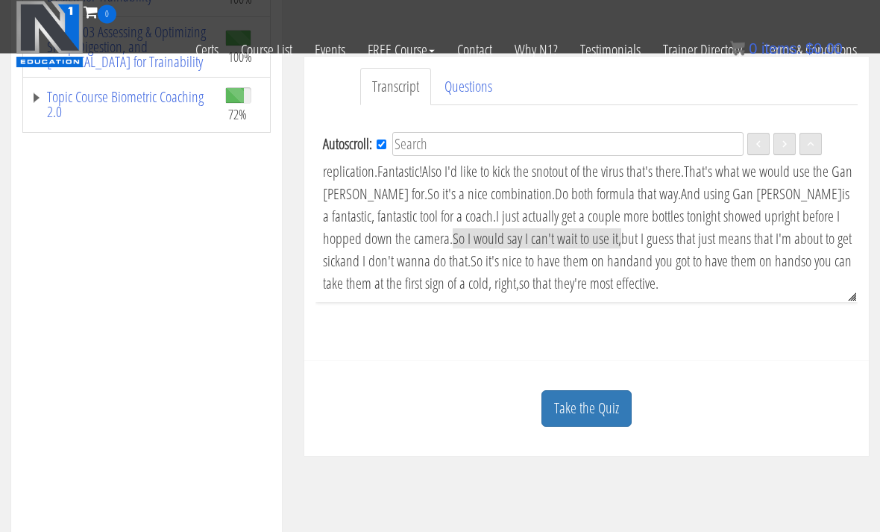
scroll to position [391, 0]
click at [622, 405] on link "Take the Quiz" at bounding box center [586, 409] width 90 height 37
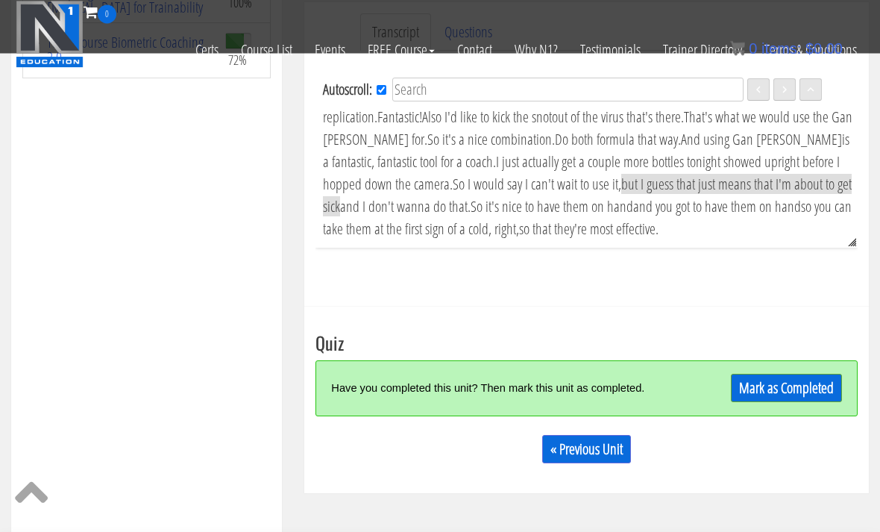
scroll to position [455, 0]
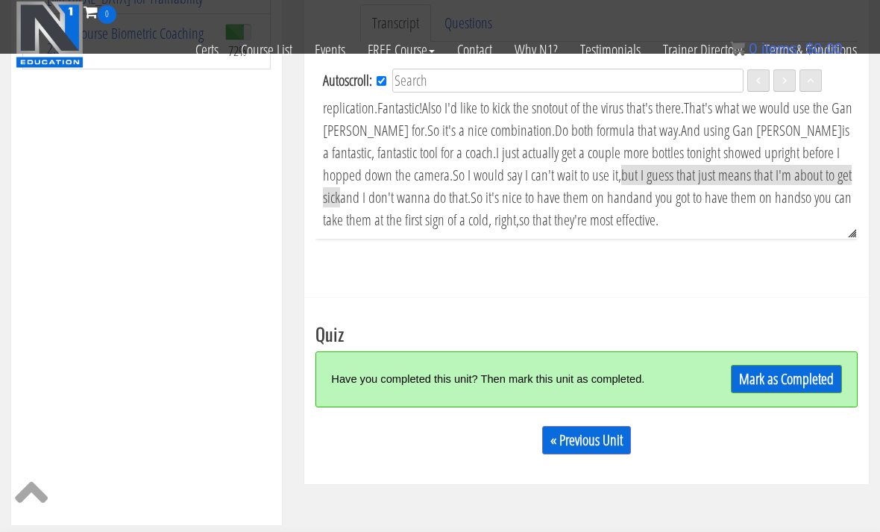
click at [794, 378] on link "Mark as Completed" at bounding box center [786, 379] width 111 height 28
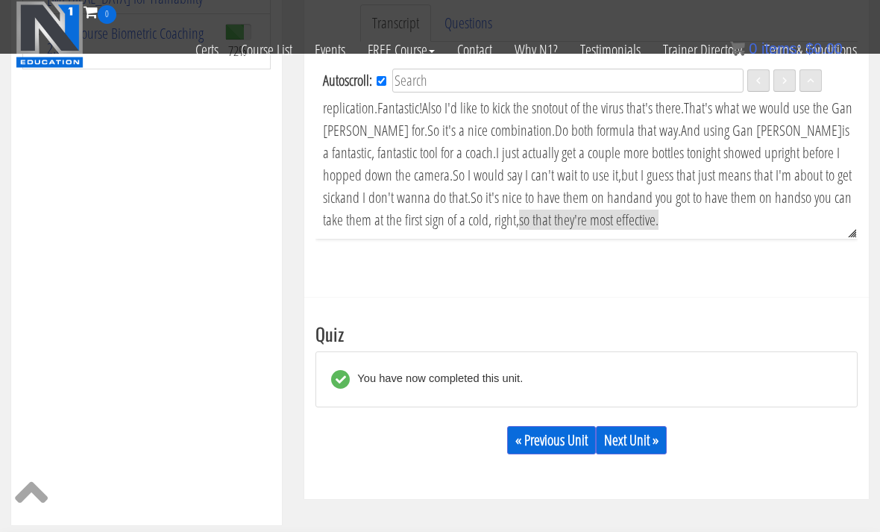
click at [644, 444] on link "Next Unit »" at bounding box center [631, 440] width 71 height 28
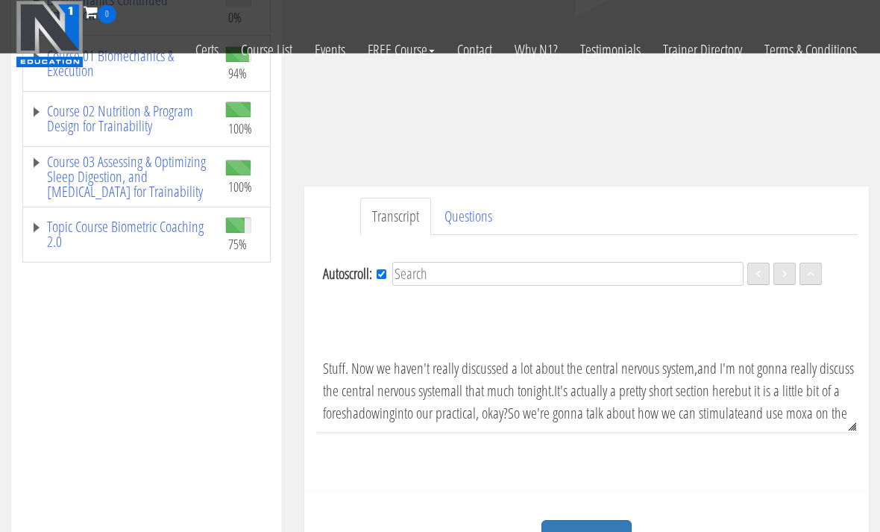
click at [79, 230] on link "Topic Course Biometric Coaching 2.0" at bounding box center [121, 235] width 180 height 30
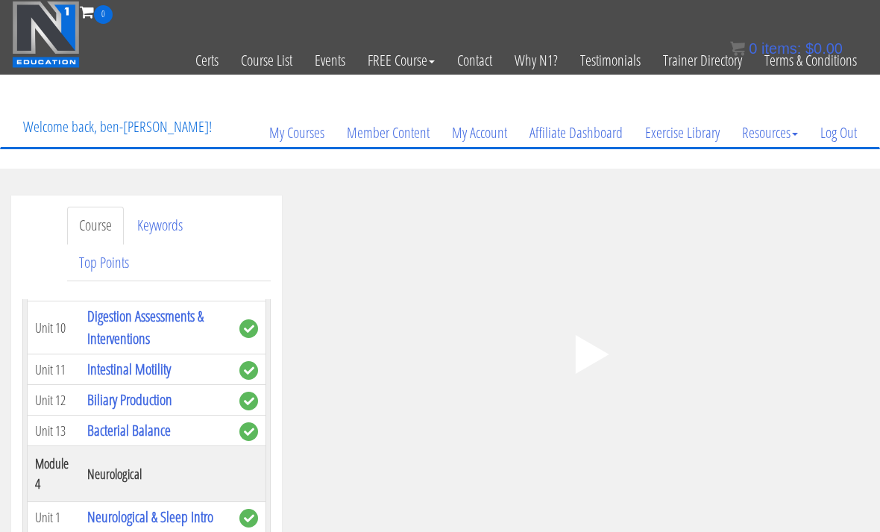
click at [606, 360] on icon ".fp-color-play{opacity:0.65;}.controlbutton{fill:#fff;}" at bounding box center [587, 354] width 94 height 94
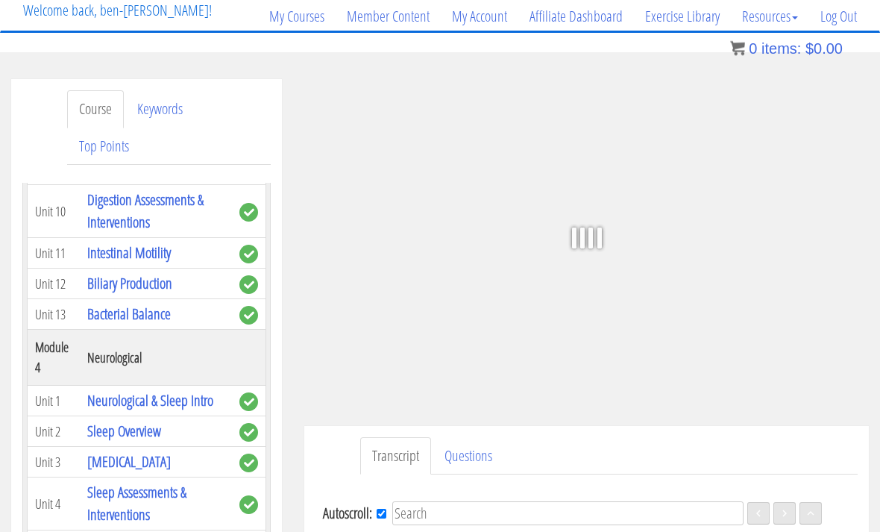
scroll to position [116, 0]
click at [788, 321] on div at bounding box center [790, 238] width 158 height 172
click at [735, 322] on div at bounding box center [790, 238] width 158 height 172
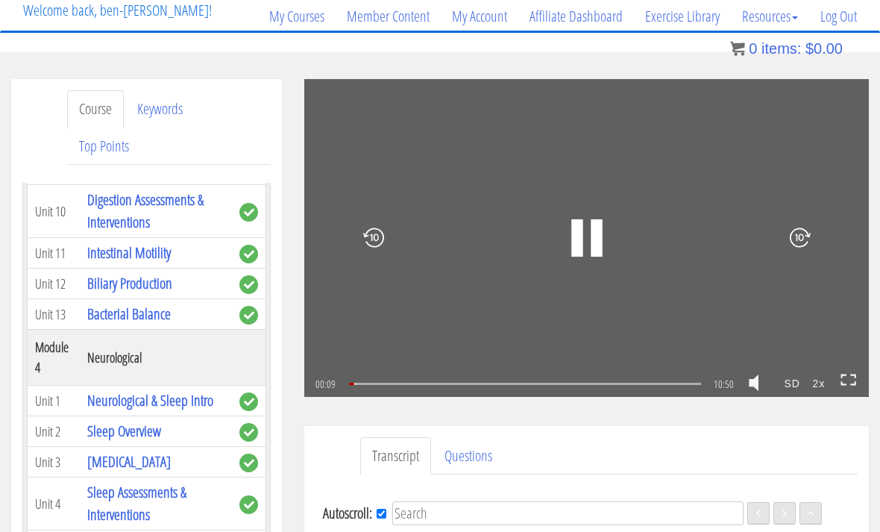
scroll to position [21, 0]
click at [850, 382] on icon at bounding box center [849, 380] width 16 height 13
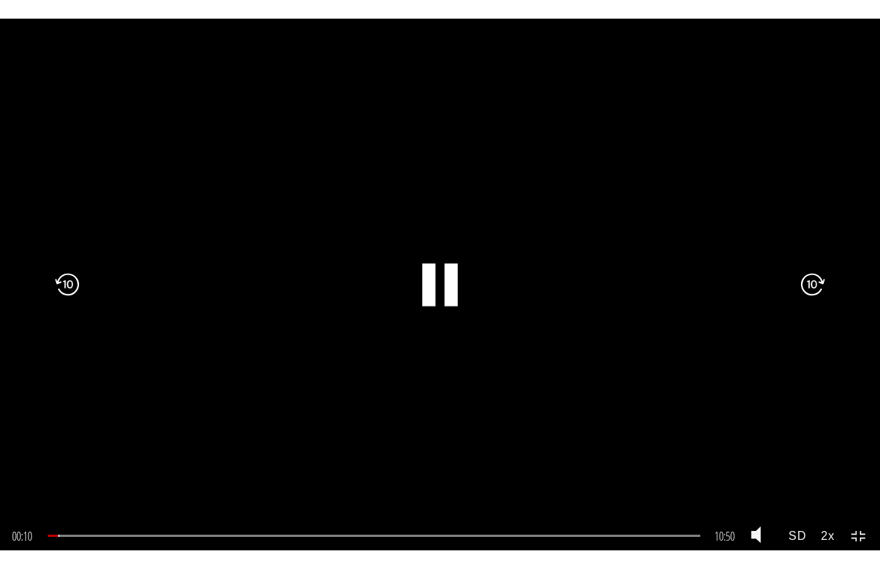
scroll to position [18, 0]
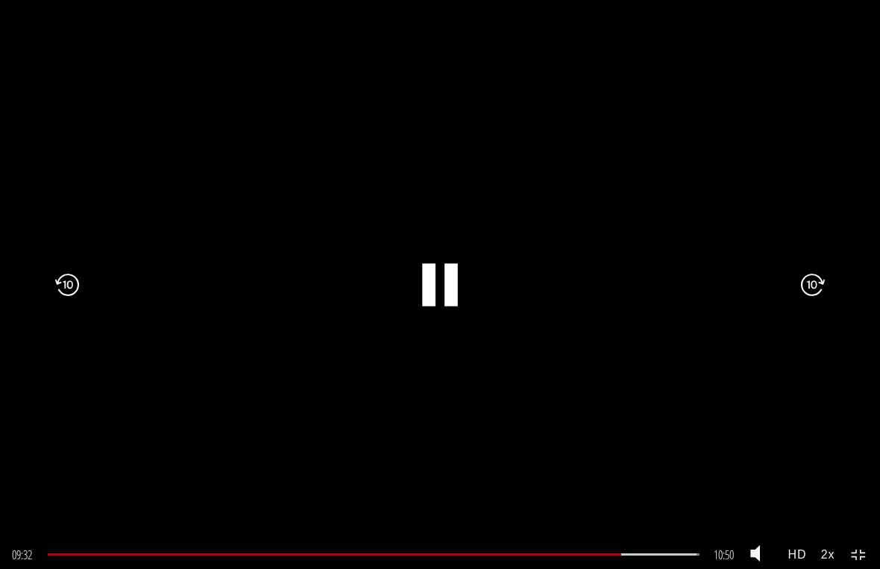
click at [460, 280] on icon ".fp-color-play{opacity:0.65;}.rect{fill:#fff;}" at bounding box center [439, 284] width 107 height 107
click at [442, 290] on icon ".fp-color-play{opacity:0.65;}.rect{fill:#fff;}" at bounding box center [440, 284] width 57 height 57
click at [656, 186] on div ".a{fill:#000;opacity:0.65;}.b{fill:#fff;opacity:1.0;} .fp-color-play{opacity:0.…" at bounding box center [440, 284] width 880 height 569
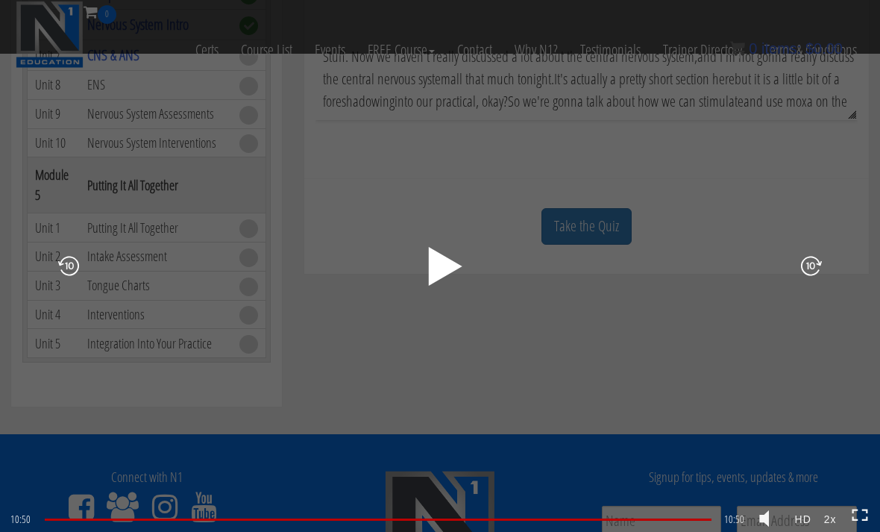
scroll to position [569, 0]
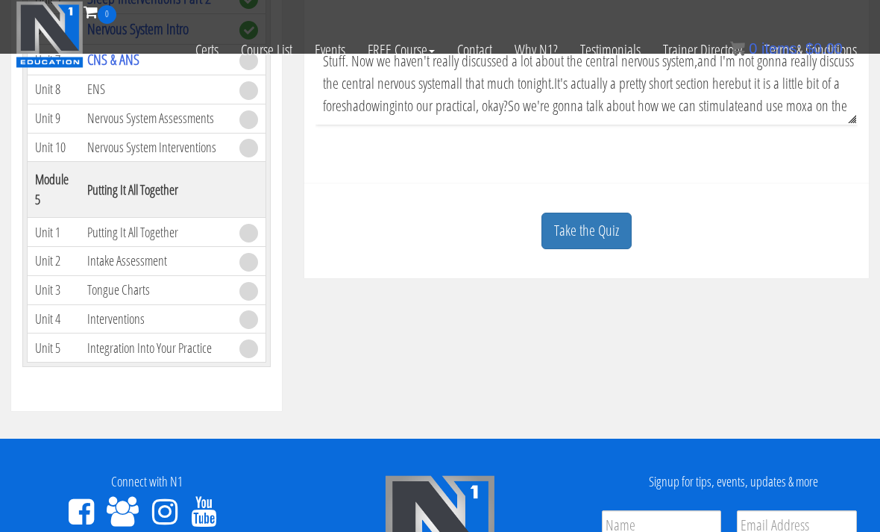
click at [609, 234] on link "Take the Quiz" at bounding box center [586, 231] width 90 height 37
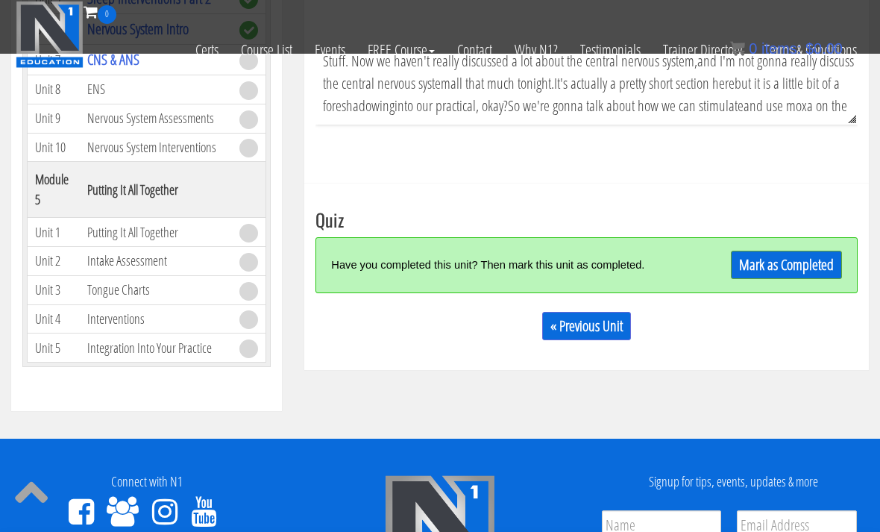
click at [790, 263] on link "Mark as Completed" at bounding box center [786, 265] width 111 height 28
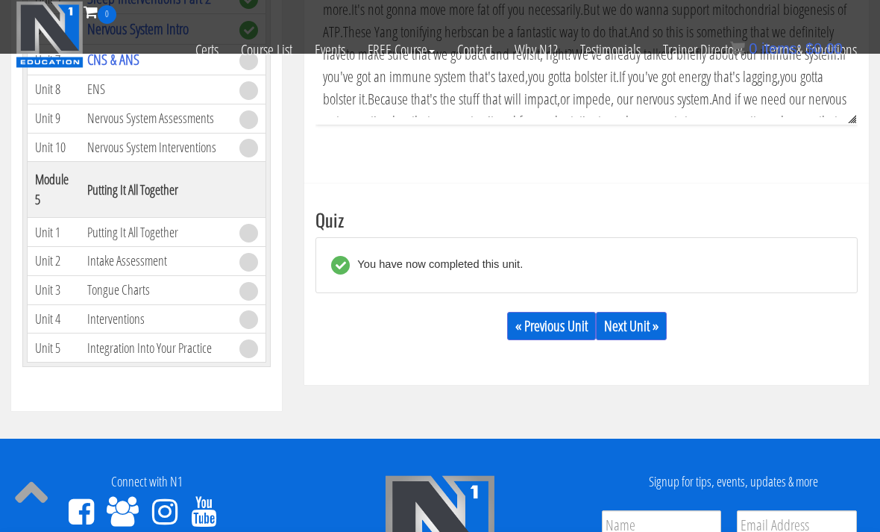
click at [656, 324] on link "Next Unit »" at bounding box center [631, 326] width 71 height 28
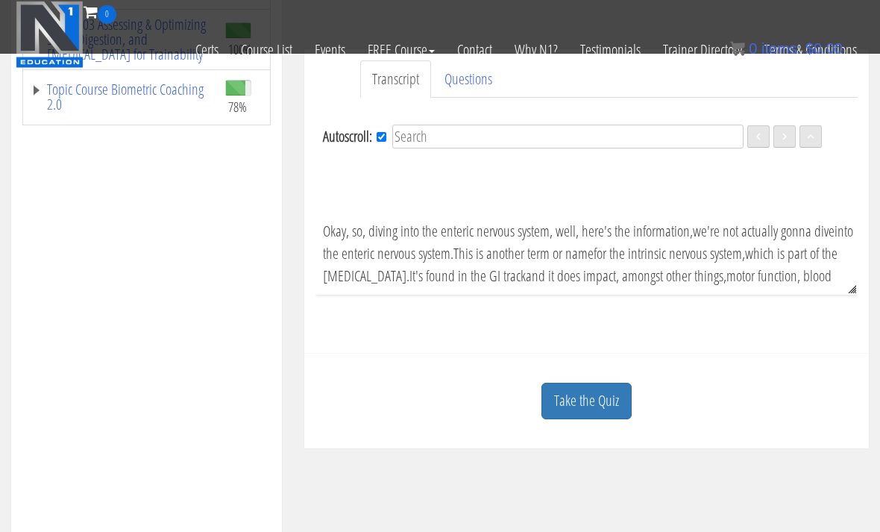
scroll to position [355, 0]
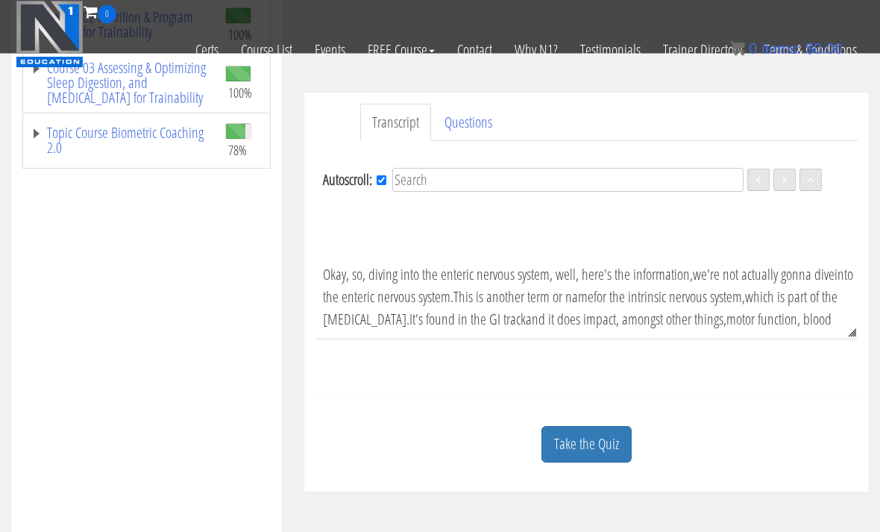
click at [95, 131] on link "Topic Course Biometric Coaching 2.0" at bounding box center [121, 141] width 180 height 30
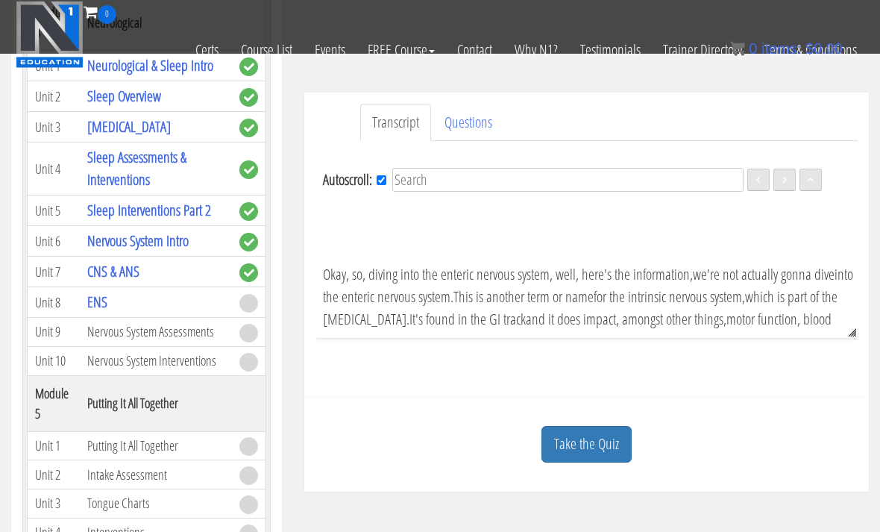
scroll to position [1287, 0]
click at [606, 448] on link "Take the Quiz" at bounding box center [586, 444] width 90 height 37
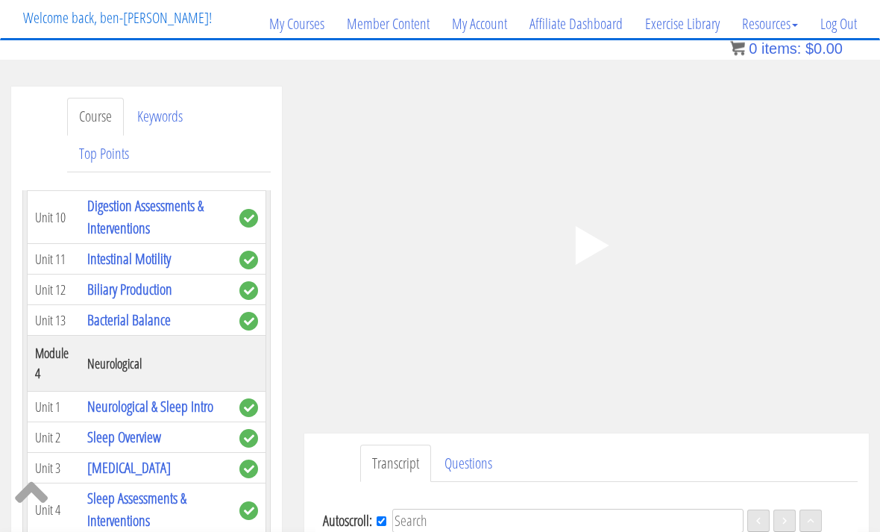
scroll to position [0, 0]
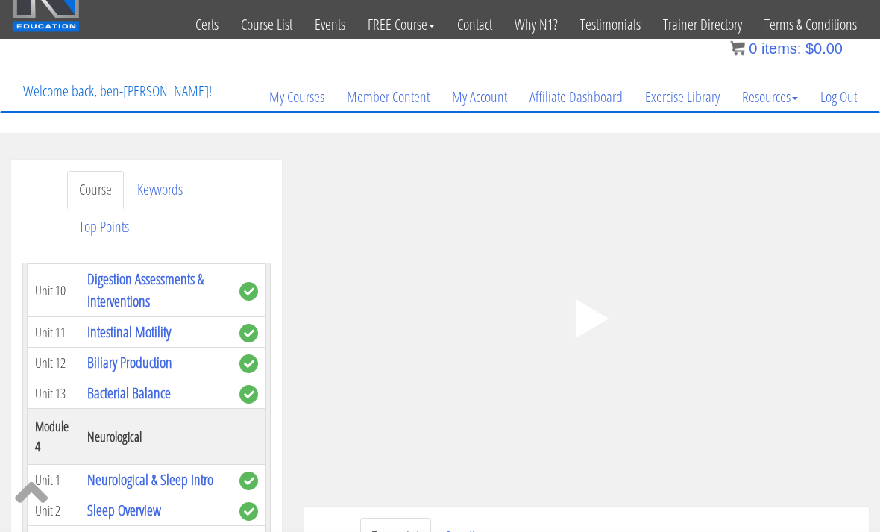
click at [588, 324] on polygon at bounding box center [592, 319] width 34 height 39
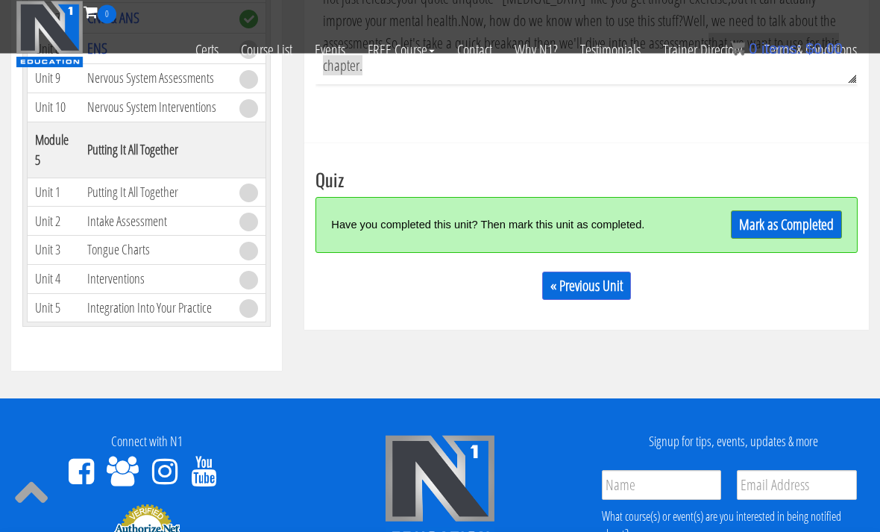
scroll to position [609, 0]
click at [769, 223] on link "Mark as Completed" at bounding box center [786, 224] width 111 height 28
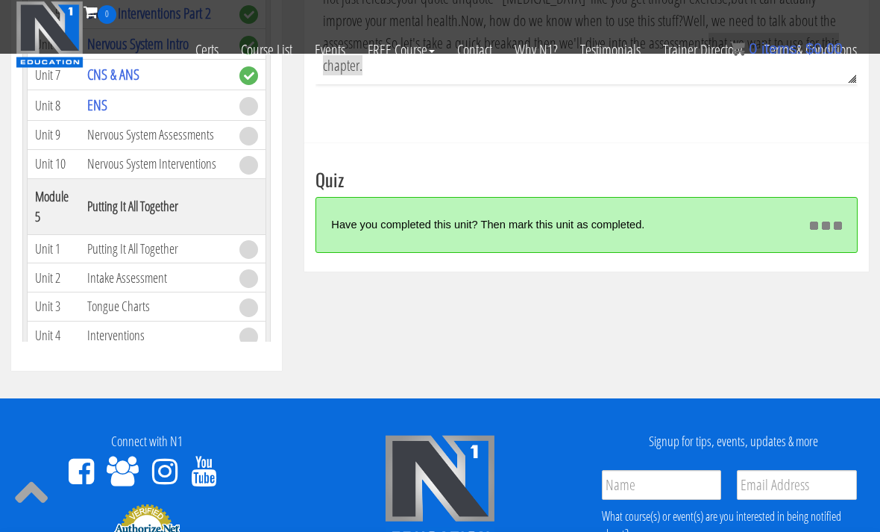
scroll to position [1166, 0]
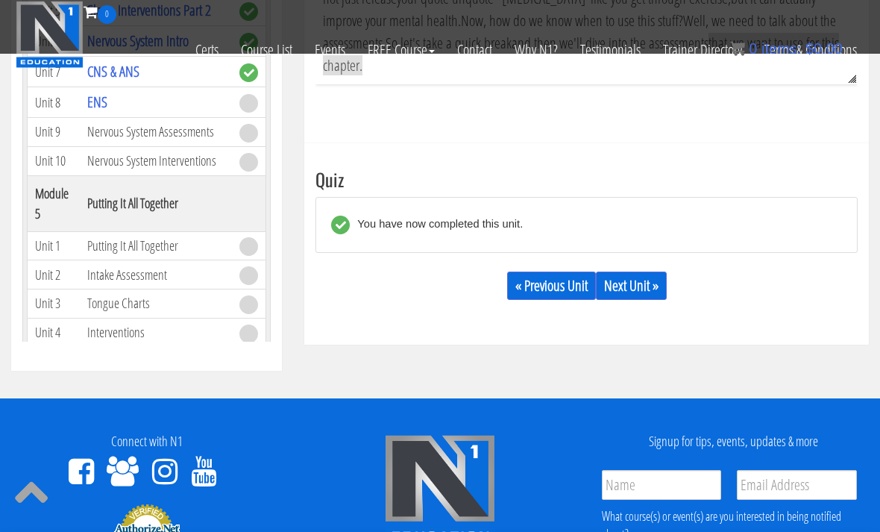
click at [632, 276] on link "Next Unit »" at bounding box center [631, 285] width 71 height 28
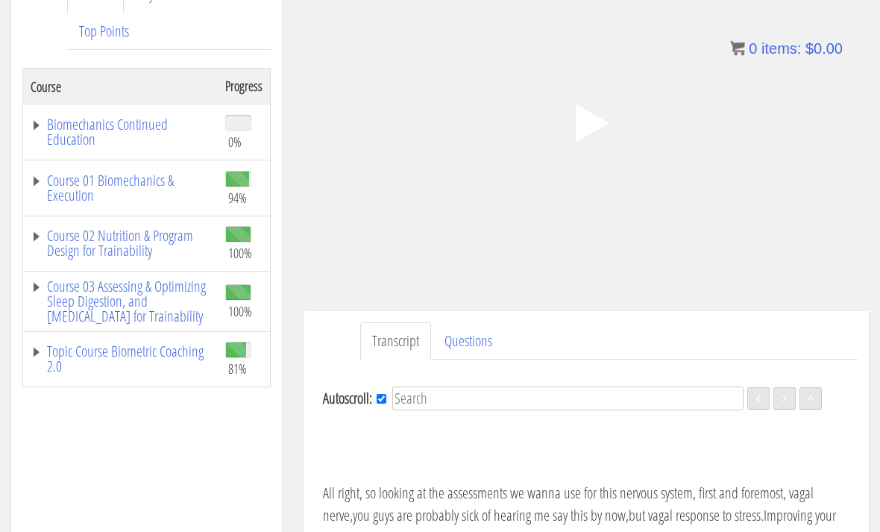
scroll to position [242, 0]
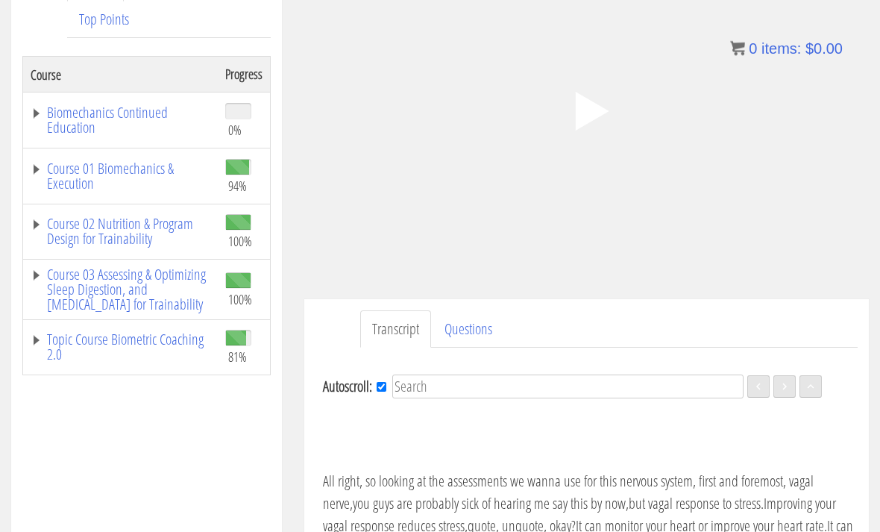
click at [157, 351] on link "Topic Course Biometric Coaching 2.0" at bounding box center [121, 348] width 180 height 30
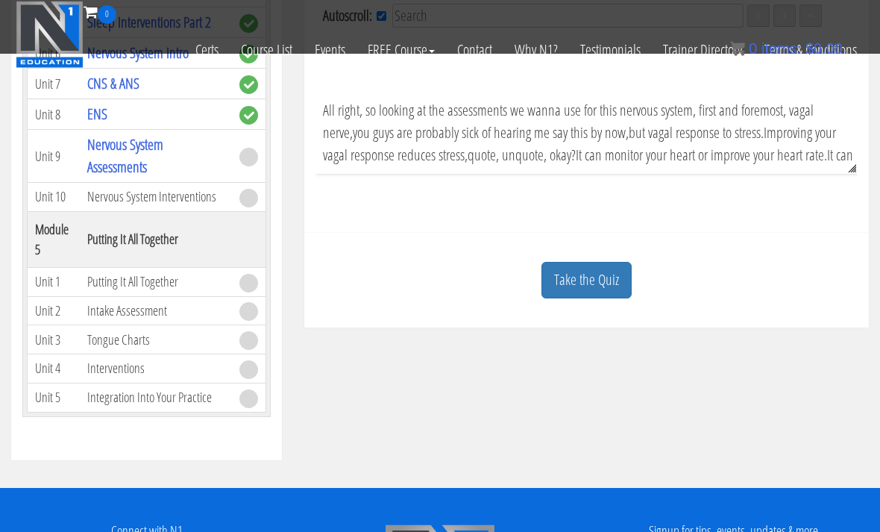
scroll to position [534, 0]
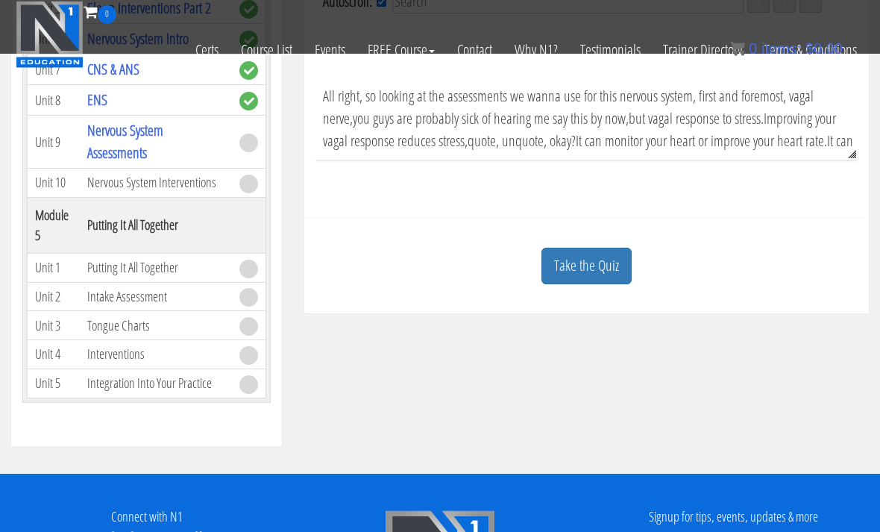
click at [583, 262] on link "Take the Quiz" at bounding box center [586, 266] width 90 height 37
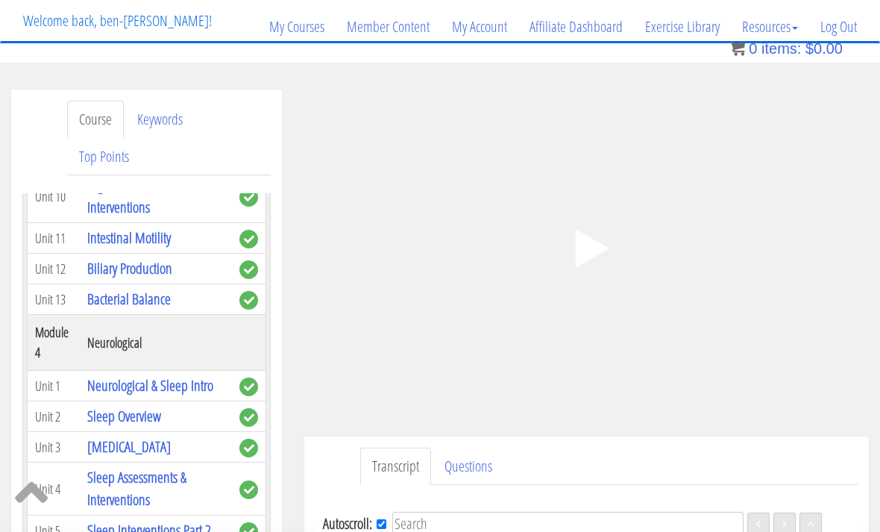
scroll to position [157, 0]
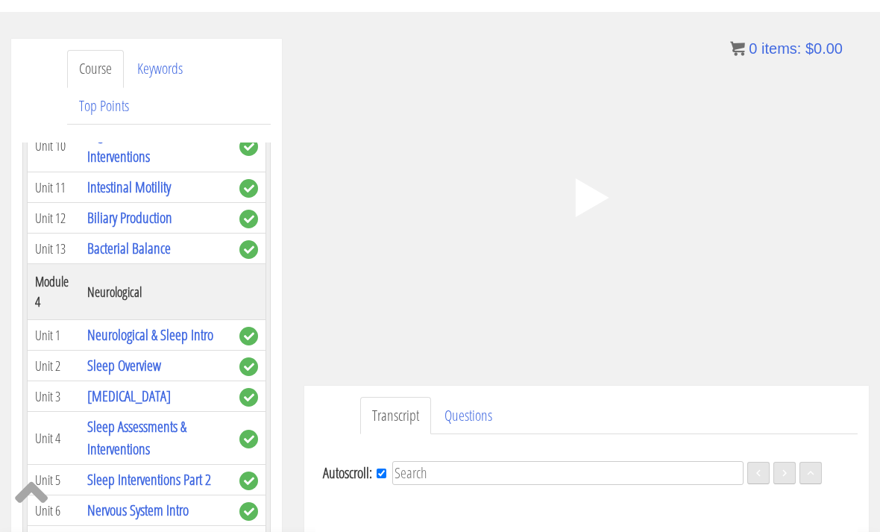
click at [577, 192] on polygon at bounding box center [592, 197] width 34 height 39
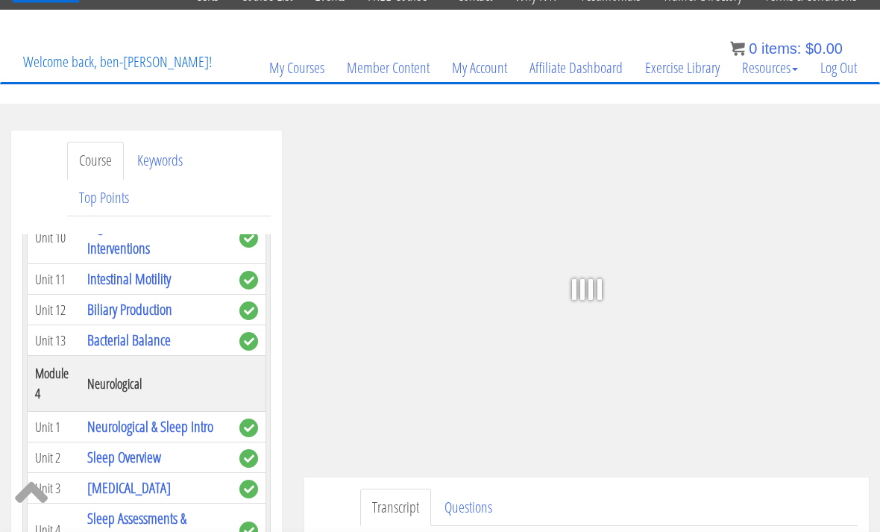
scroll to position [78, 0]
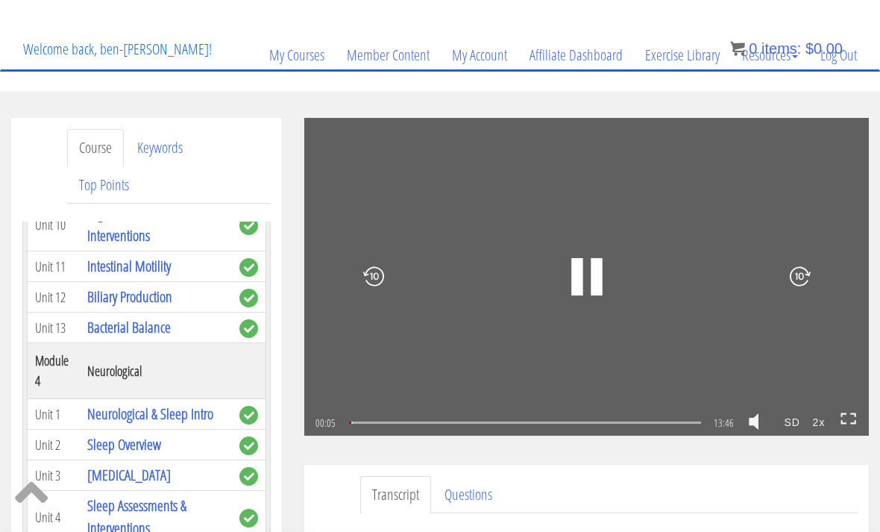
click at [583, 269] on icon ".fp-color-play{opacity:0.65;}.rect{fill:#fff;}" at bounding box center [587, 277] width 94 height 94
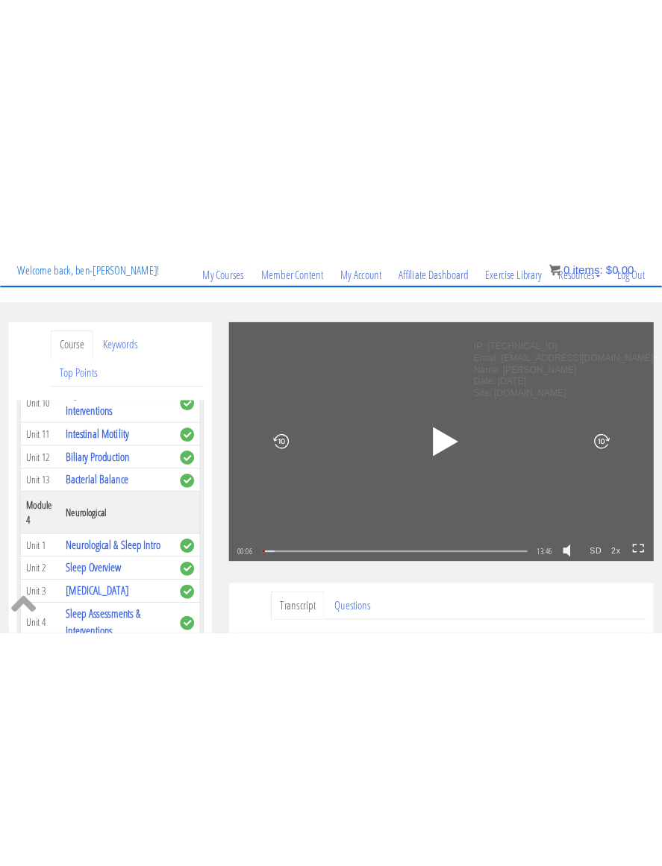
scroll to position [893, 0]
